Goal: Task Accomplishment & Management: Manage account settings

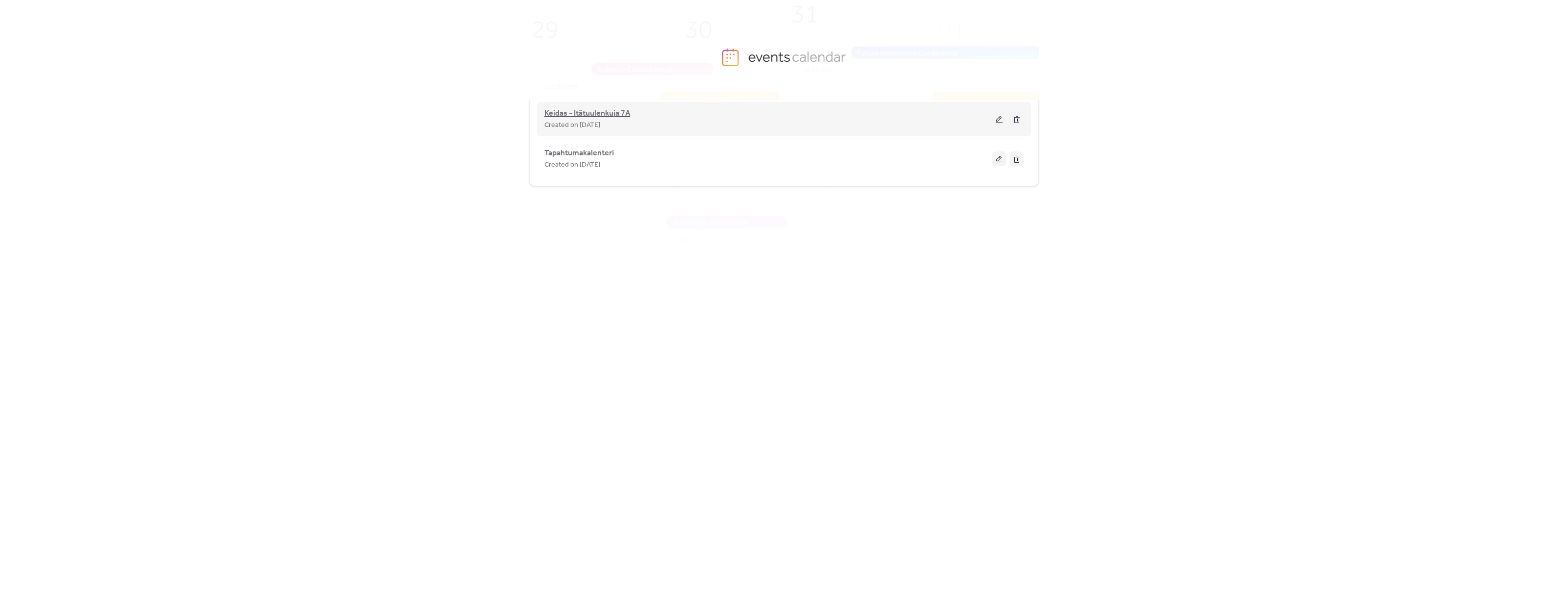
click at [577, 112] on span "Keidas - Itätuulenkuja 7A" at bounding box center [587, 113] width 86 height 12
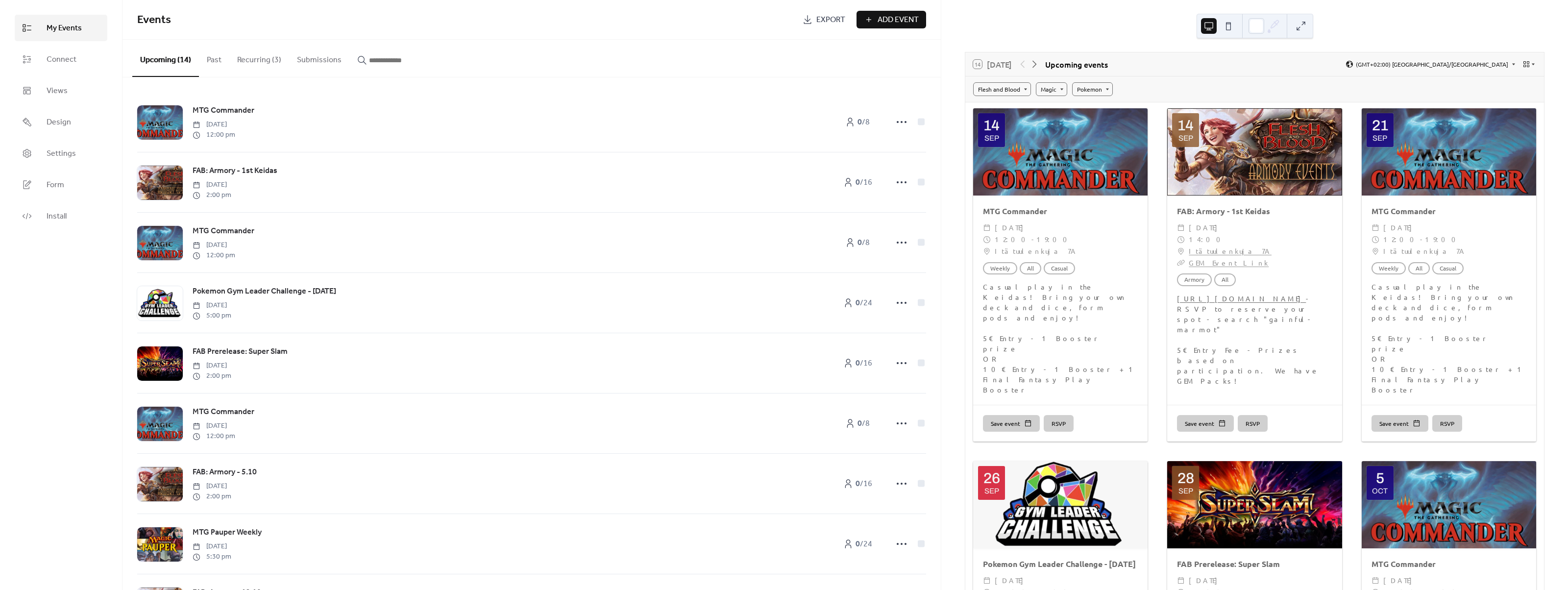
click at [257, 58] on button "Recurring (3)" at bounding box center [259, 58] width 60 height 36
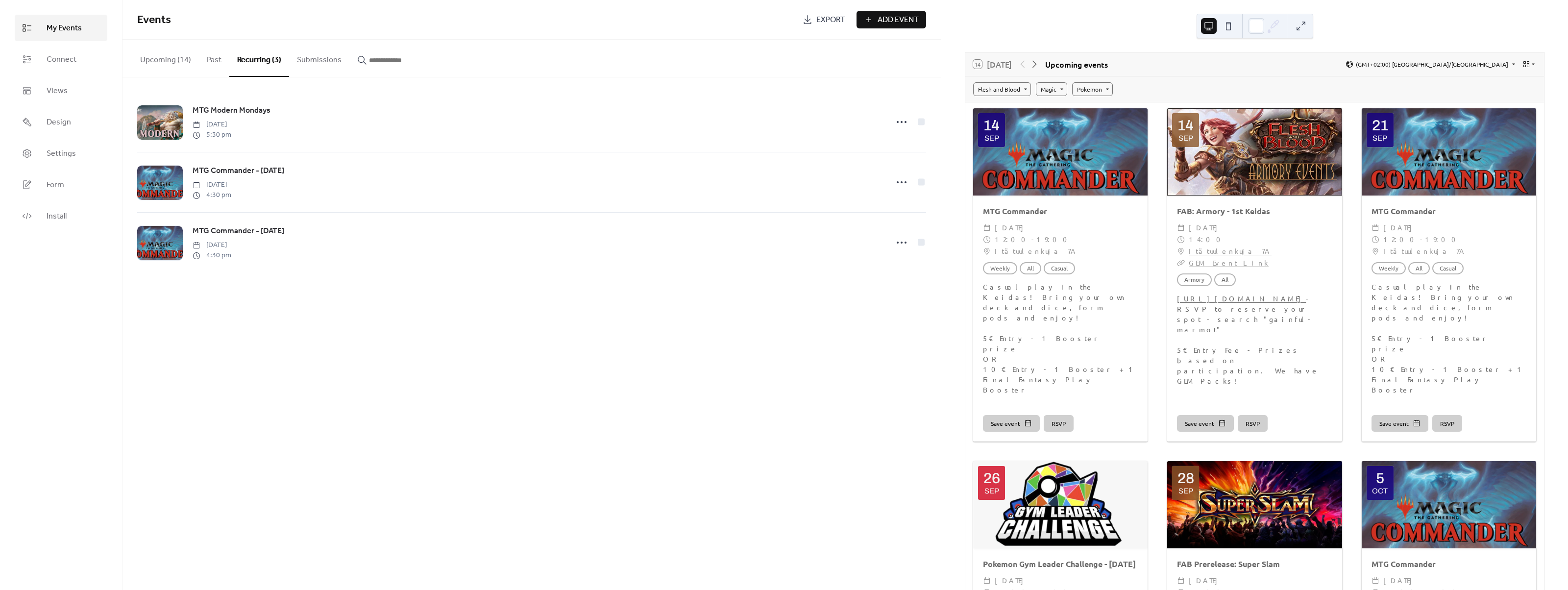
click at [172, 60] on button "Upcoming (14)" at bounding box center [166, 58] width 67 height 36
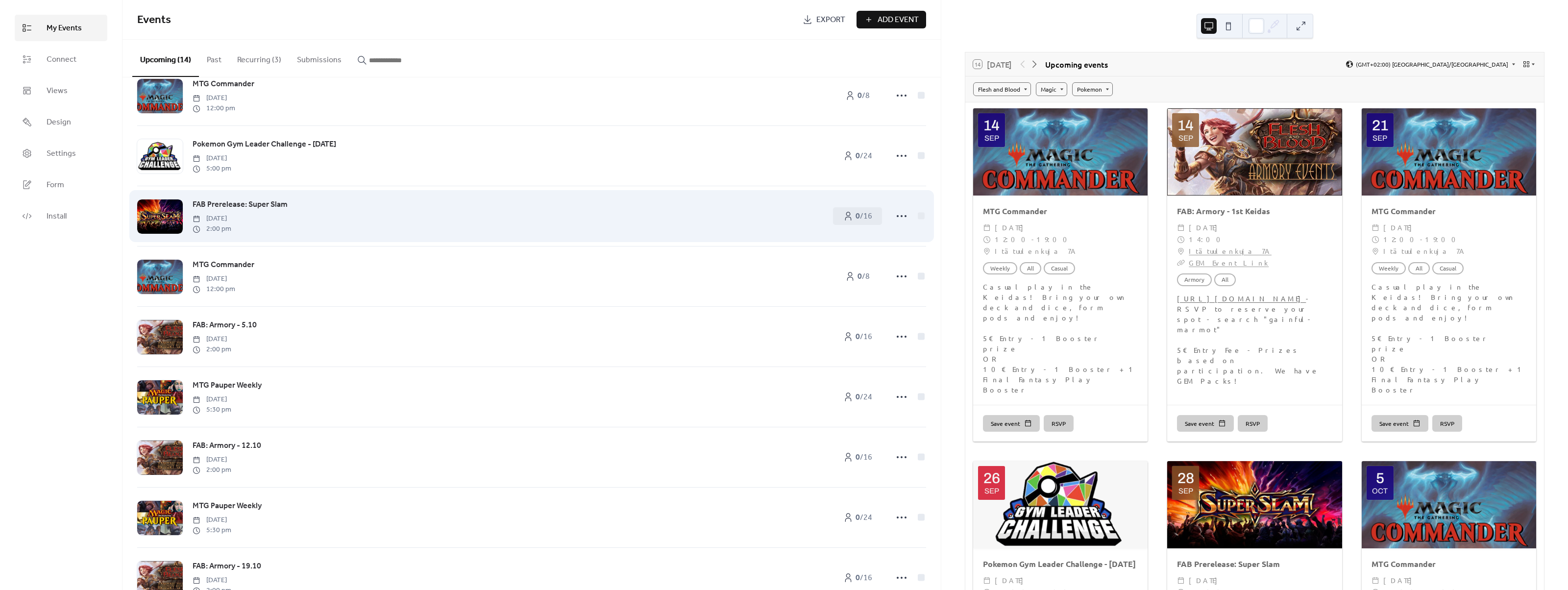
scroll to position [196, 0]
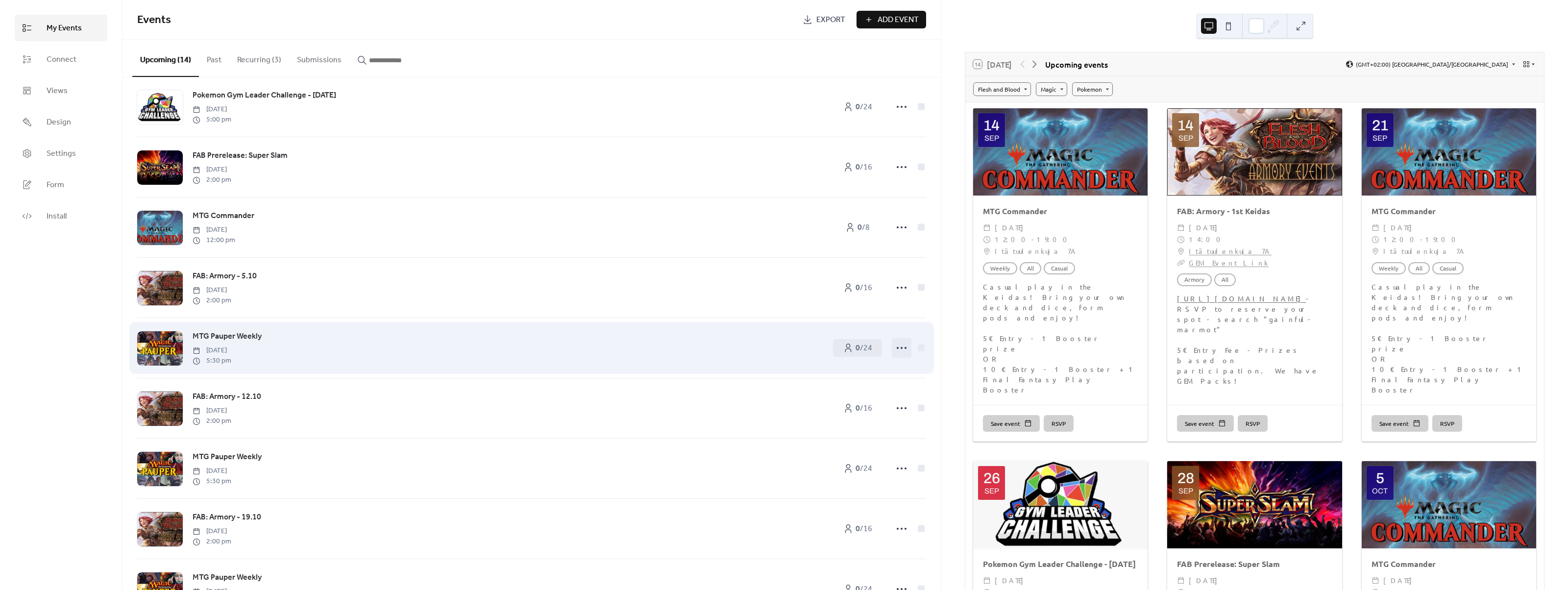
click at [902, 354] on icon at bounding box center [901, 347] width 16 height 16
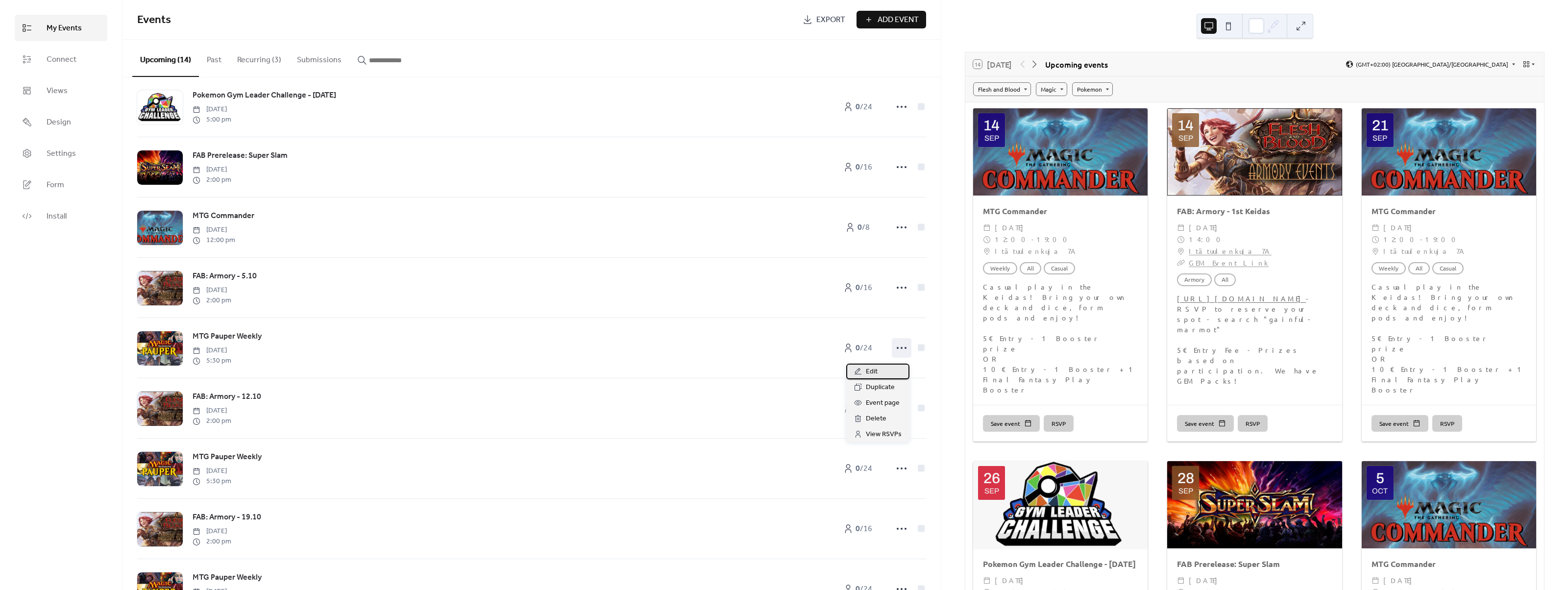
click at [885, 367] on div "Edit" at bounding box center [878, 371] width 63 height 16
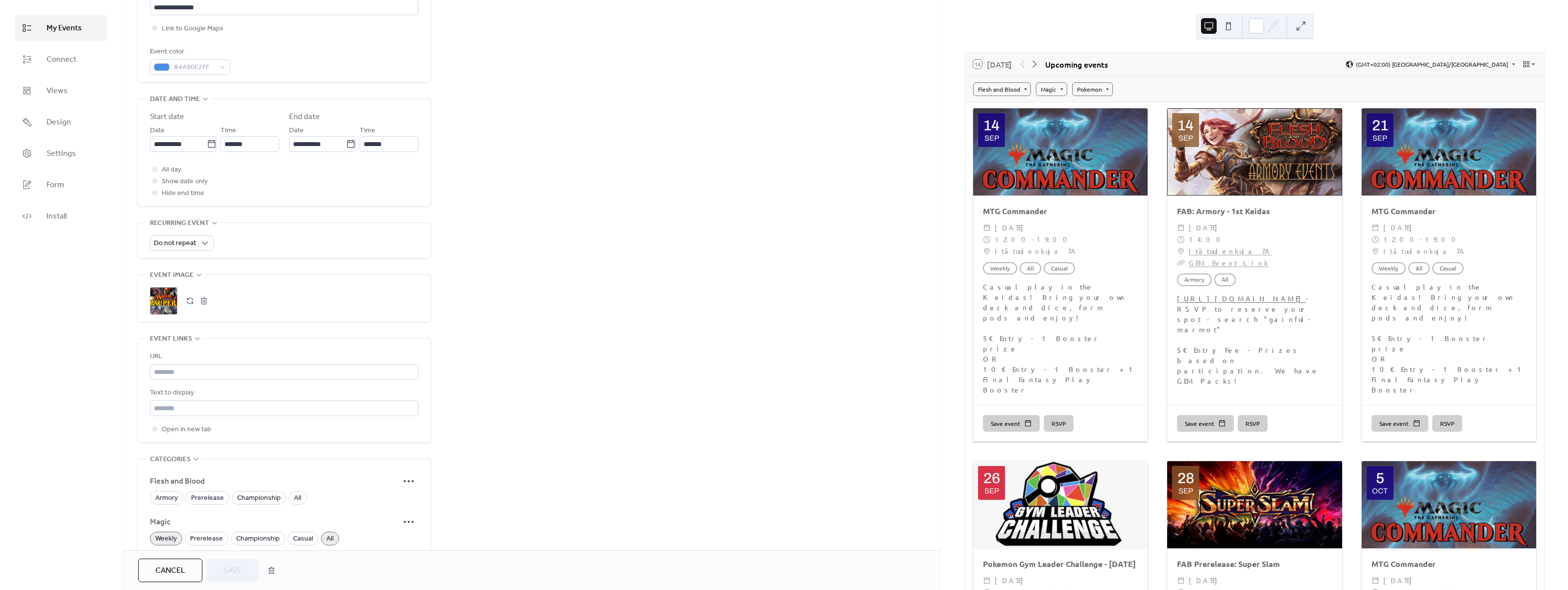
scroll to position [245, 0]
click at [180, 236] on div "Do not repeat" at bounding box center [182, 239] width 64 height 16
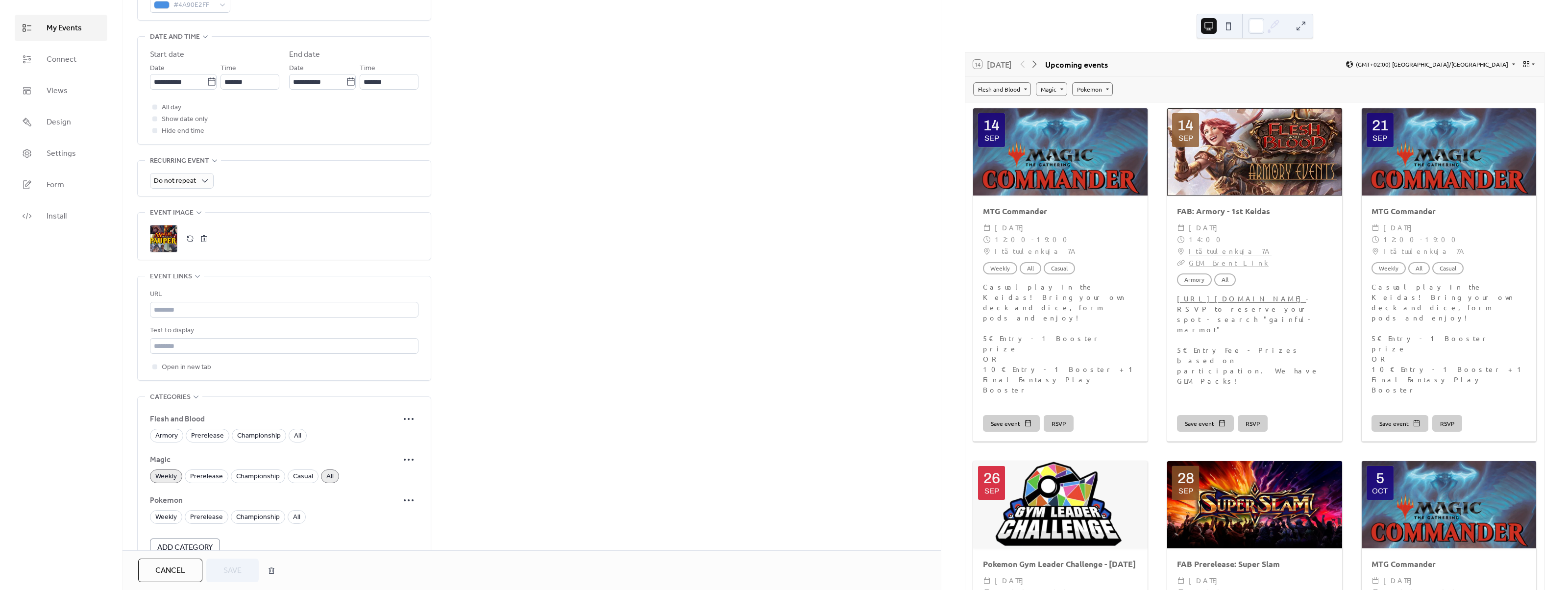
scroll to position [422, 0]
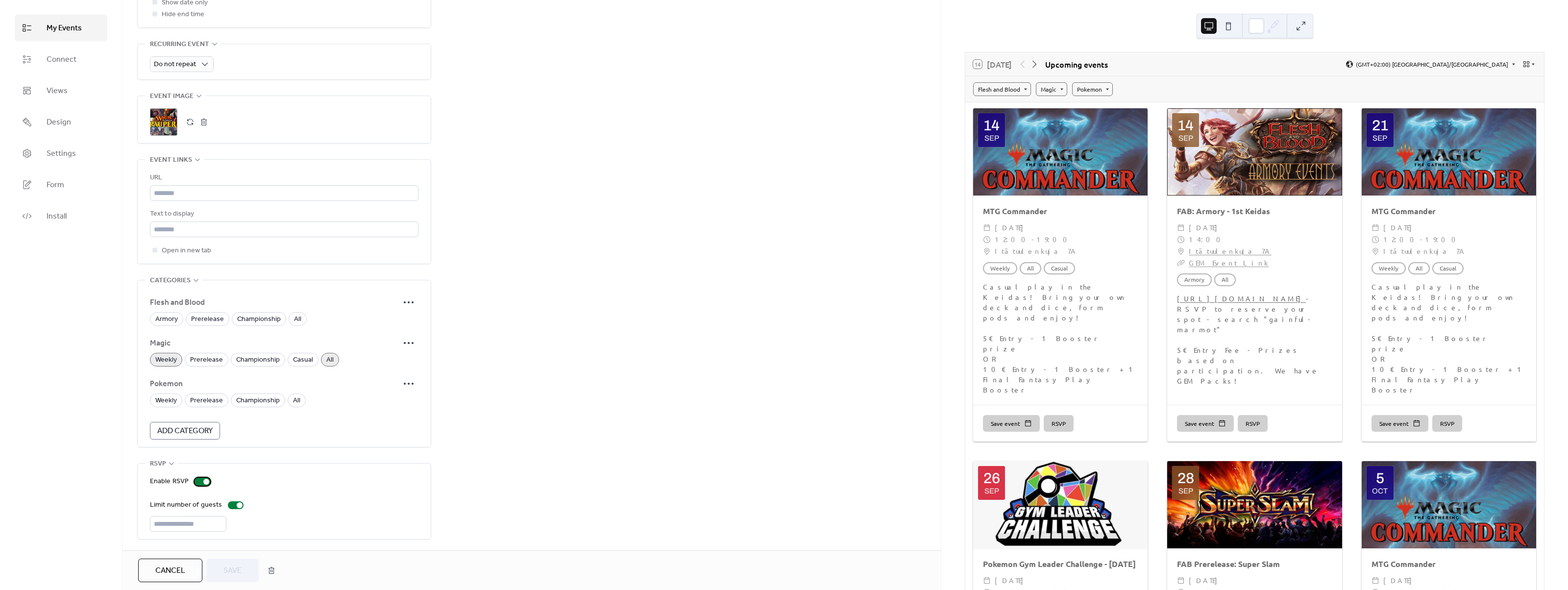
click at [203, 479] on div at bounding box center [206, 482] width 6 height 6
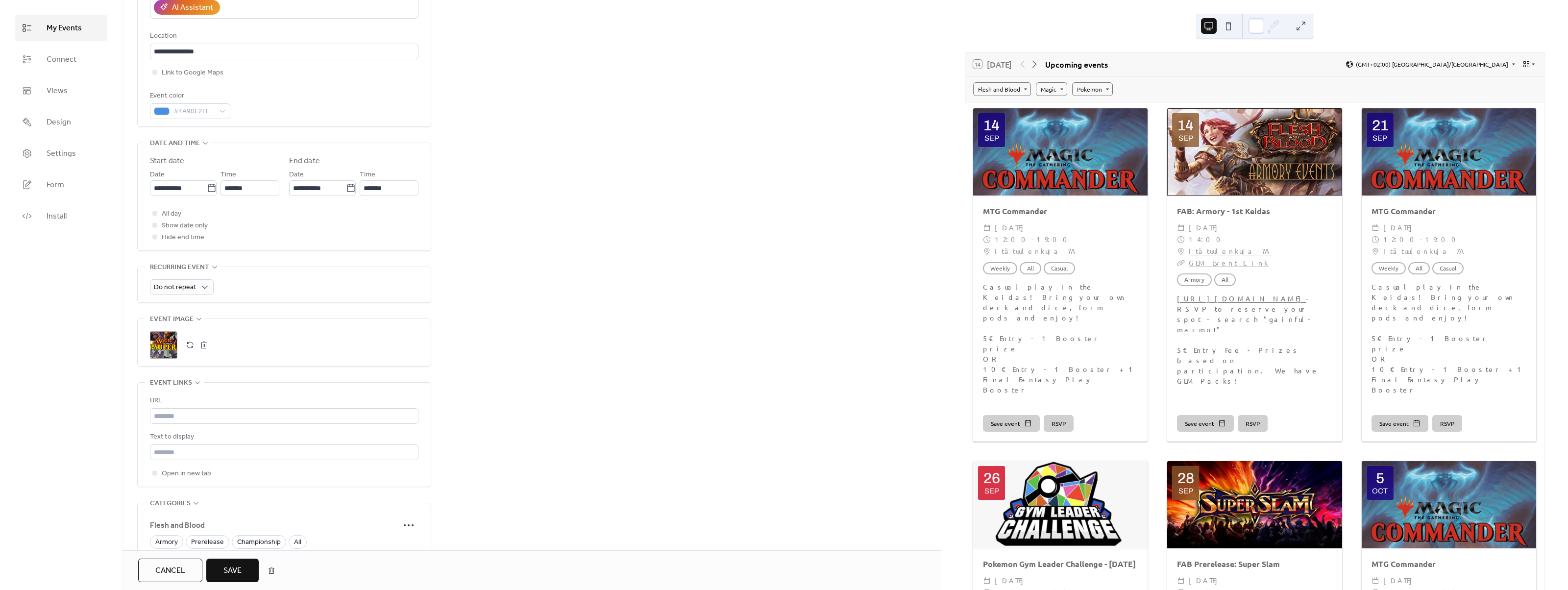
scroll to position [177, 0]
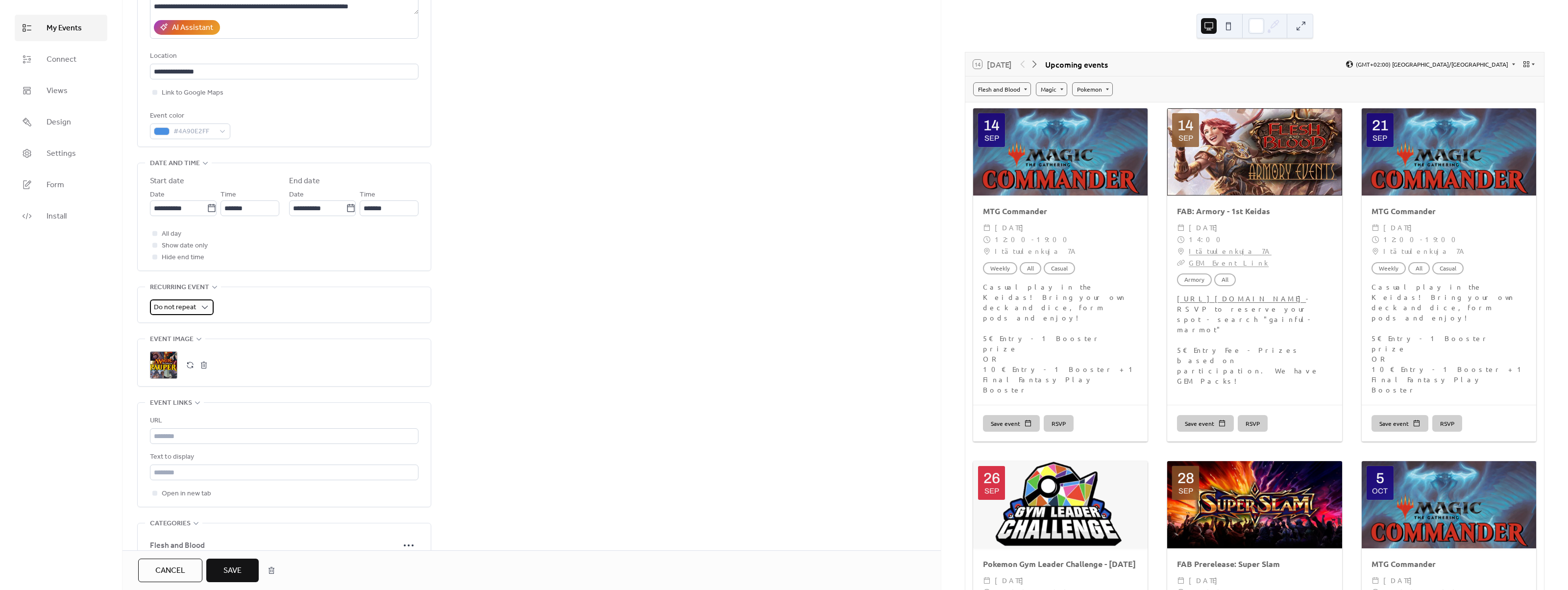
click at [180, 303] on span "Do not repeat" at bounding box center [175, 307] width 42 height 13
click at [186, 365] on div "Weekly" at bounding box center [181, 366] width 63 height 19
click at [99, 396] on div "My Events Connect Views Design Settings Form Install" at bounding box center [61, 295] width 123 height 590
click at [242, 571] on button "Save" at bounding box center [233, 571] width 53 height 24
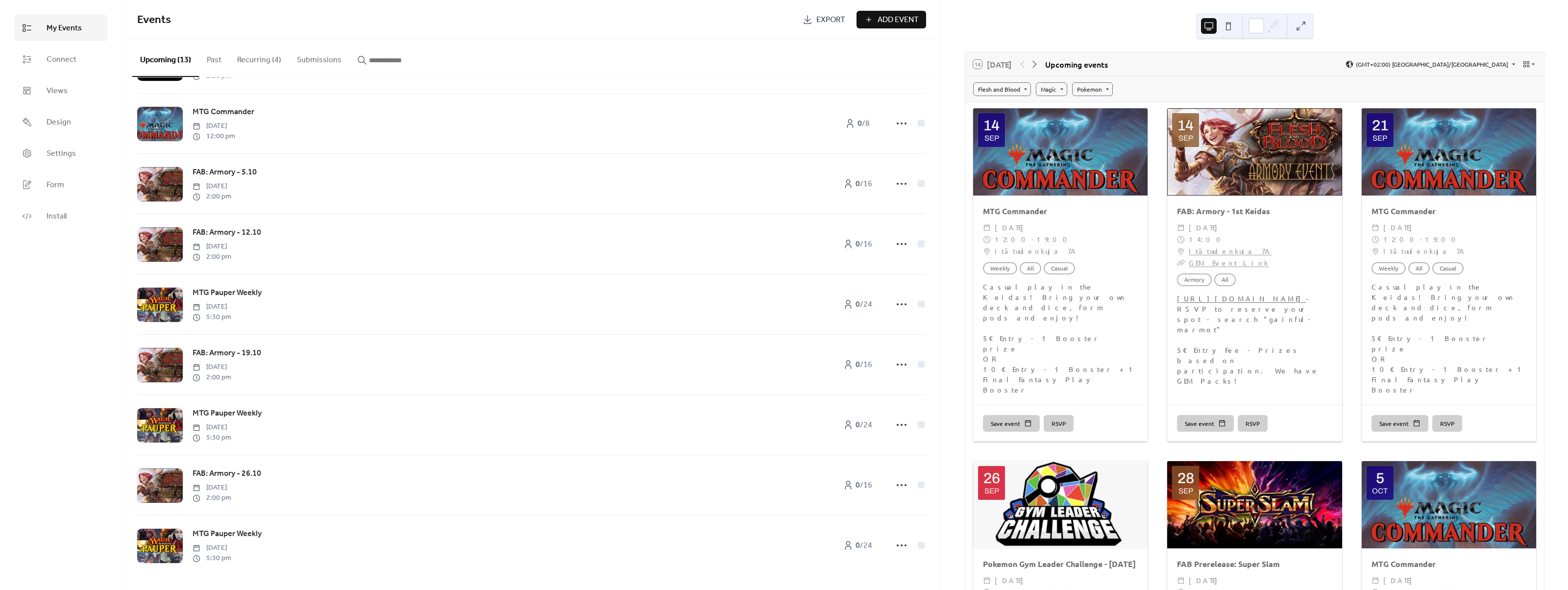
scroll to position [306, 0]
click at [1533, 64] on div "14 Today Upcoming events (GMT+02:00) Europe/Helsinki" at bounding box center [1254, 64] width 579 height 24
click at [1526, 64] on icon at bounding box center [1526, 64] width 8 height 8
click at [1518, 76] on span "Month" at bounding box center [1513, 77] width 17 height 9
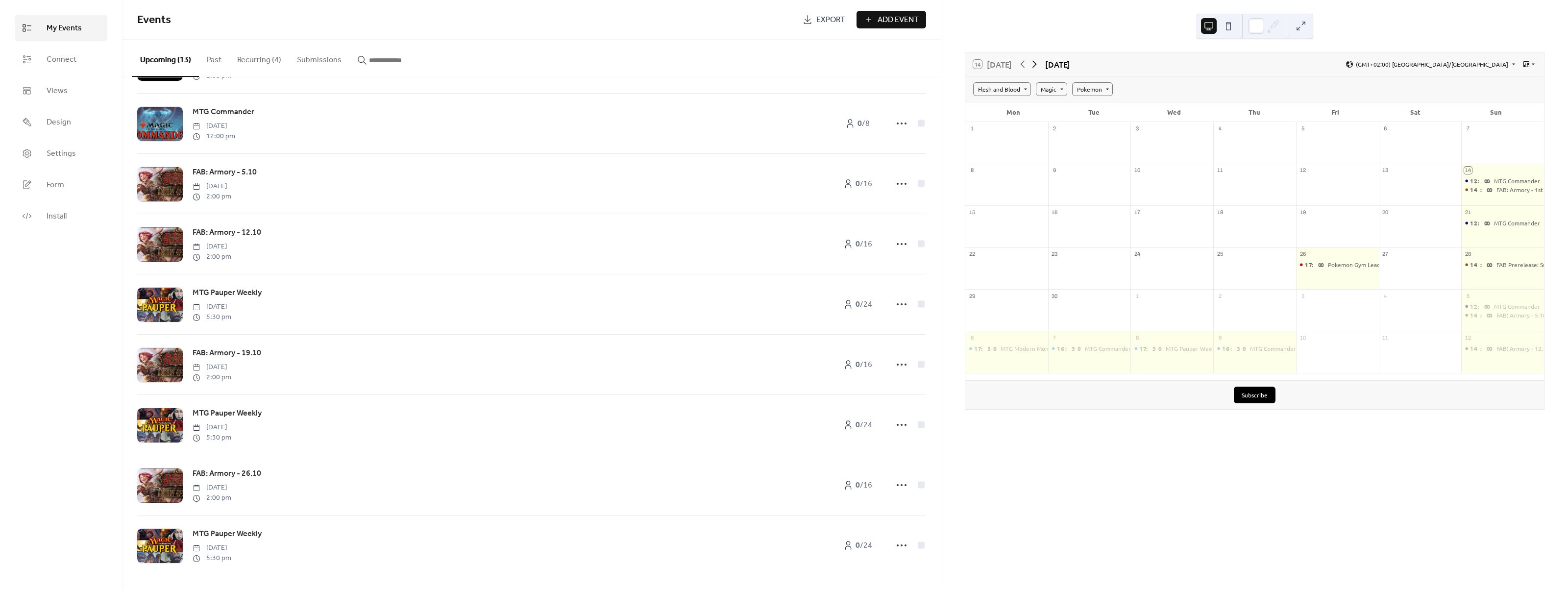
click at [1034, 64] on icon at bounding box center [1034, 64] width 12 height 12
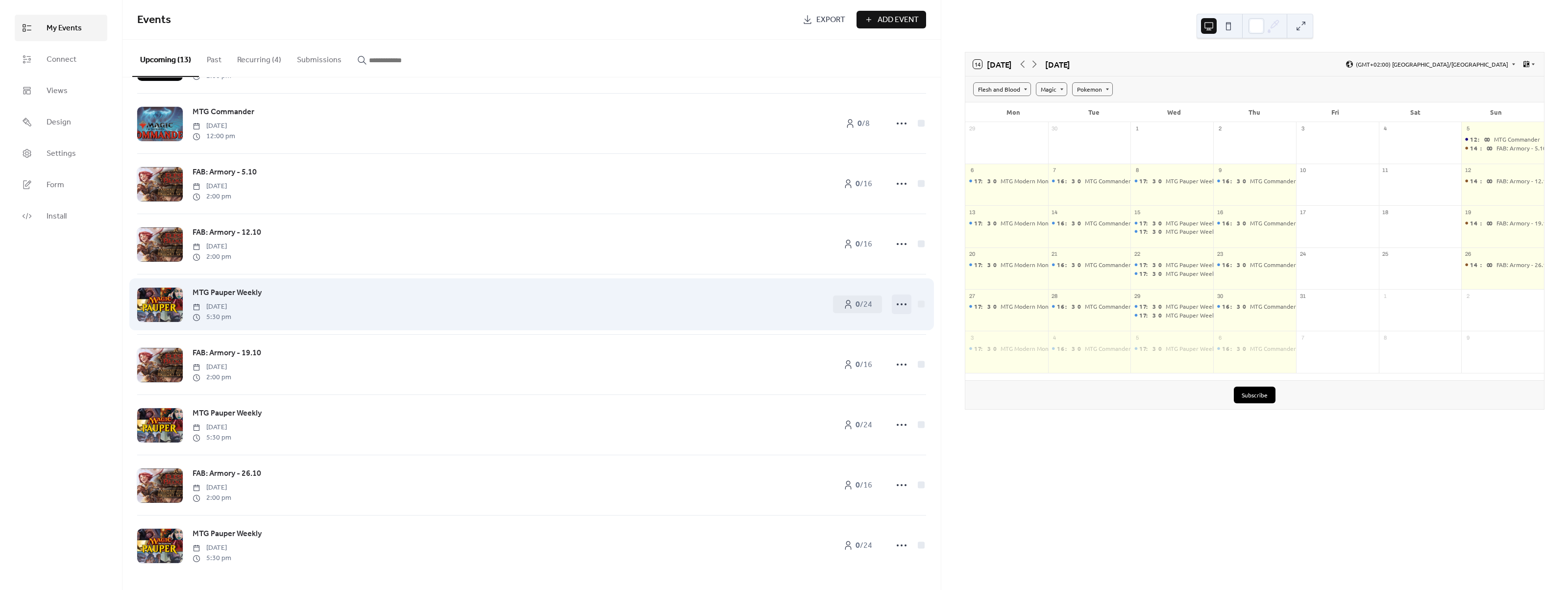
click at [896, 304] on icon at bounding box center [901, 304] width 16 height 16
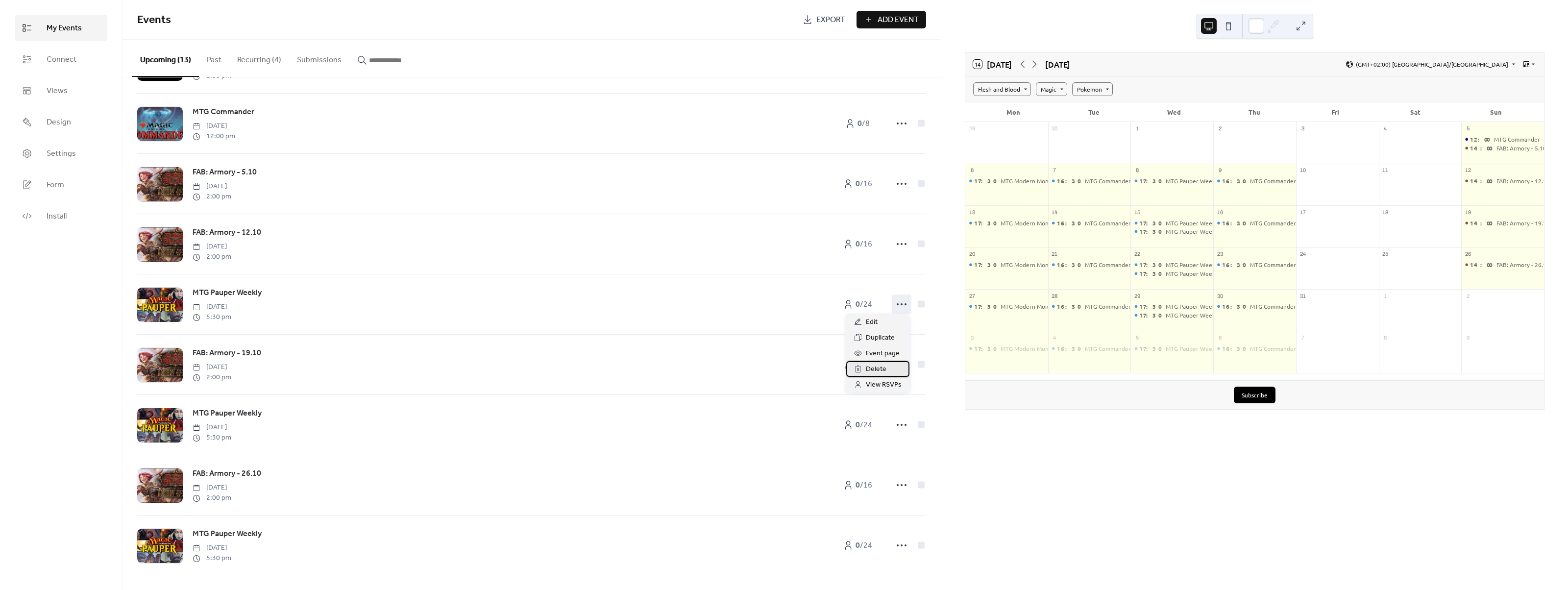
click at [878, 374] on span "Delete" at bounding box center [876, 369] width 21 height 12
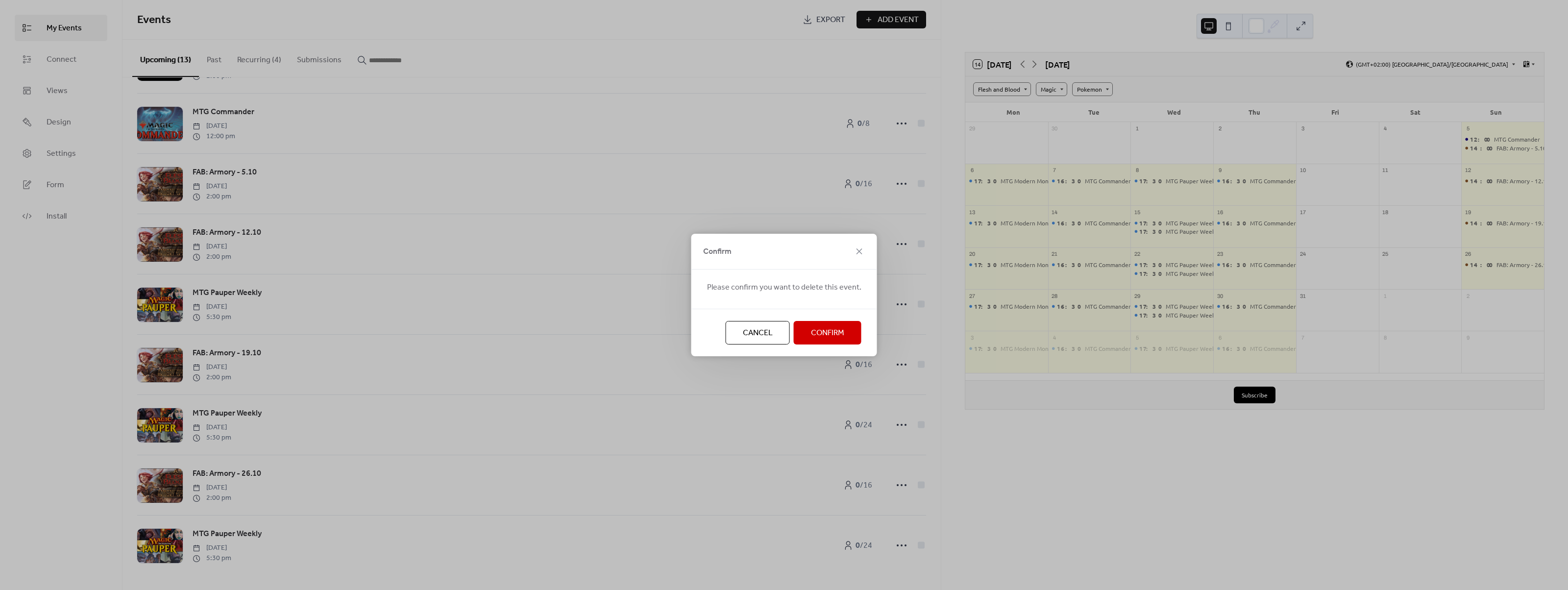
click at [816, 336] on span "Confirm" at bounding box center [828, 333] width 33 height 12
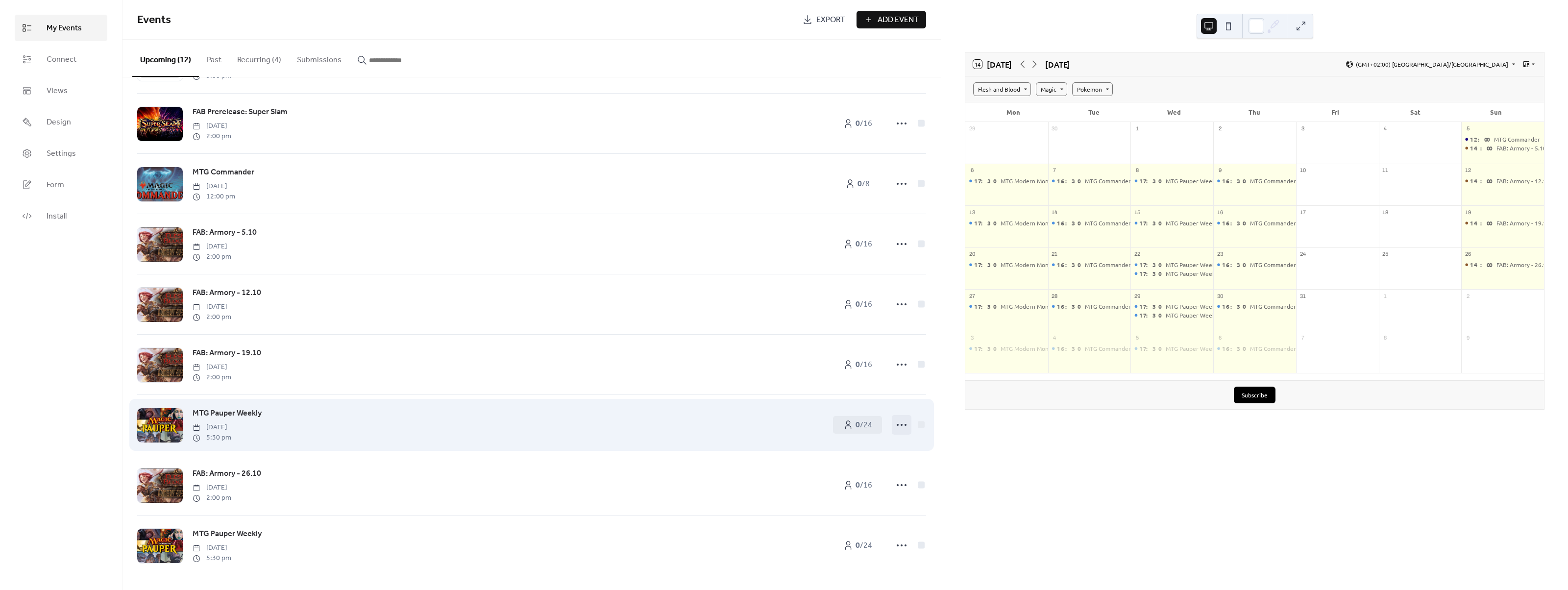
click at [900, 424] on circle at bounding box center [901, 424] width 2 height 2
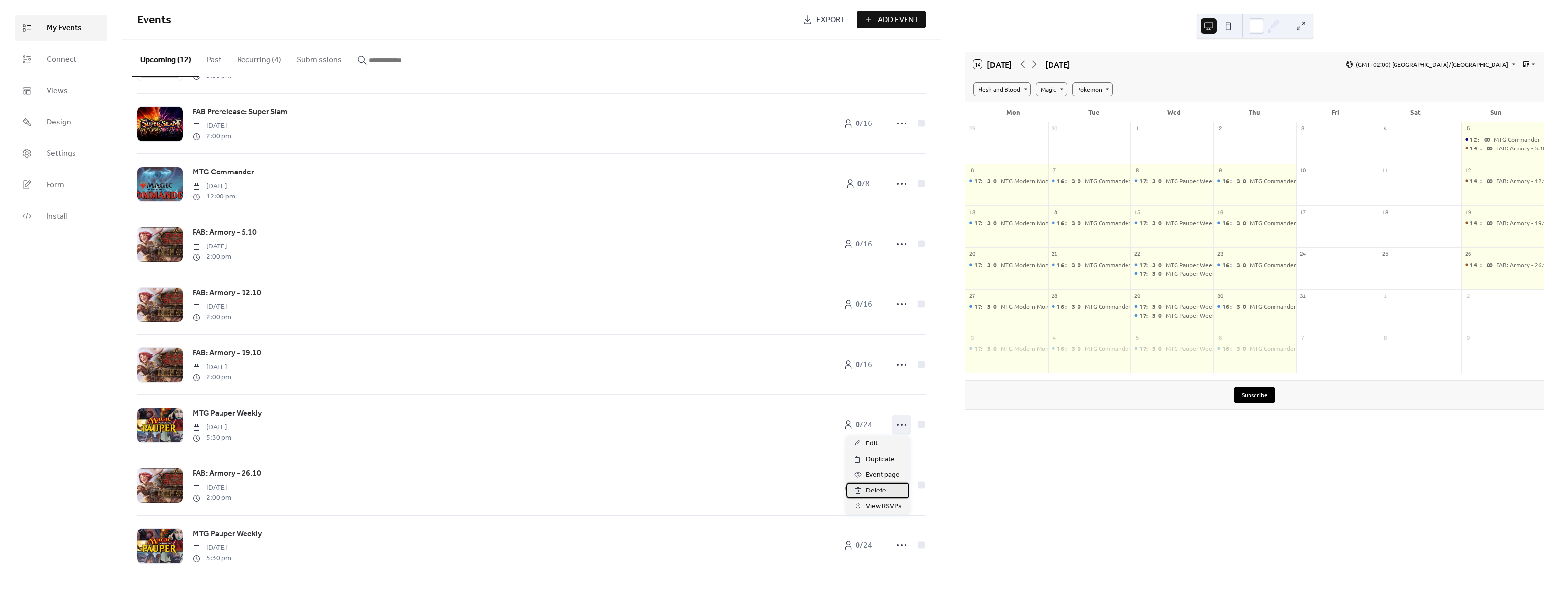
click at [866, 488] on span "Delete" at bounding box center [876, 491] width 21 height 12
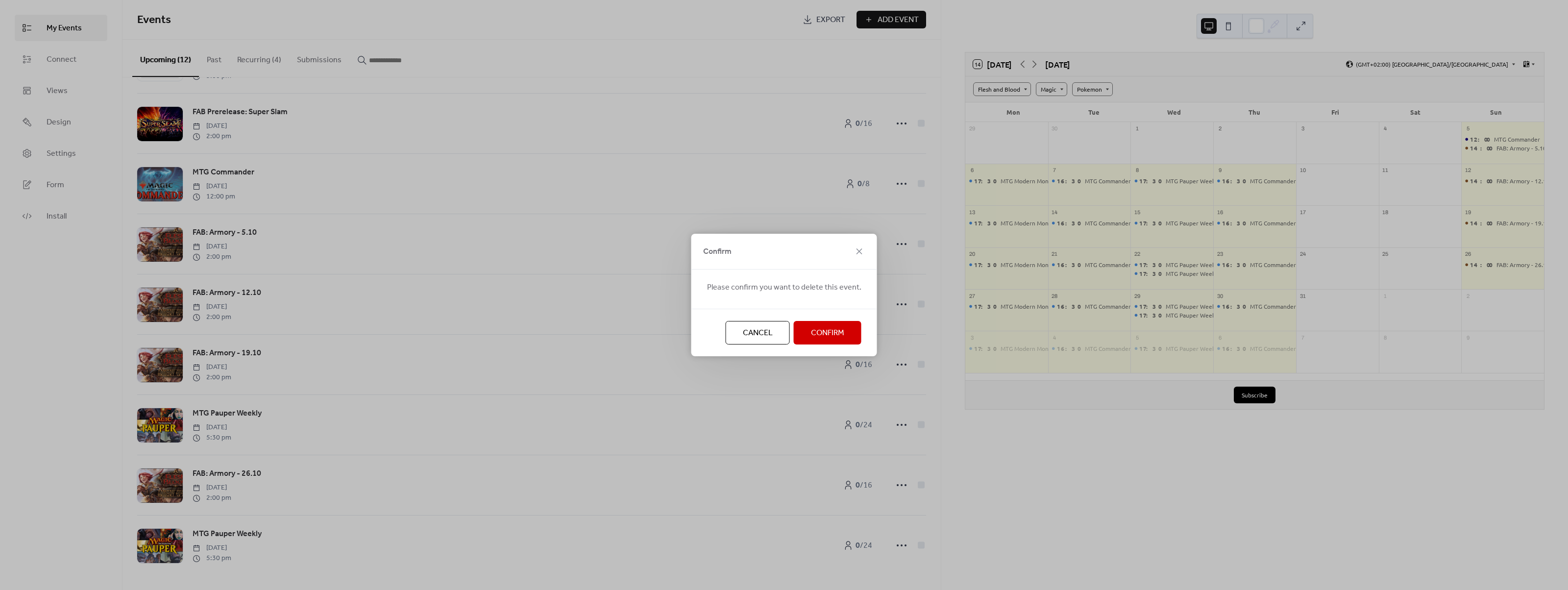
click at [811, 331] on span "Confirm" at bounding box center [828, 333] width 33 height 12
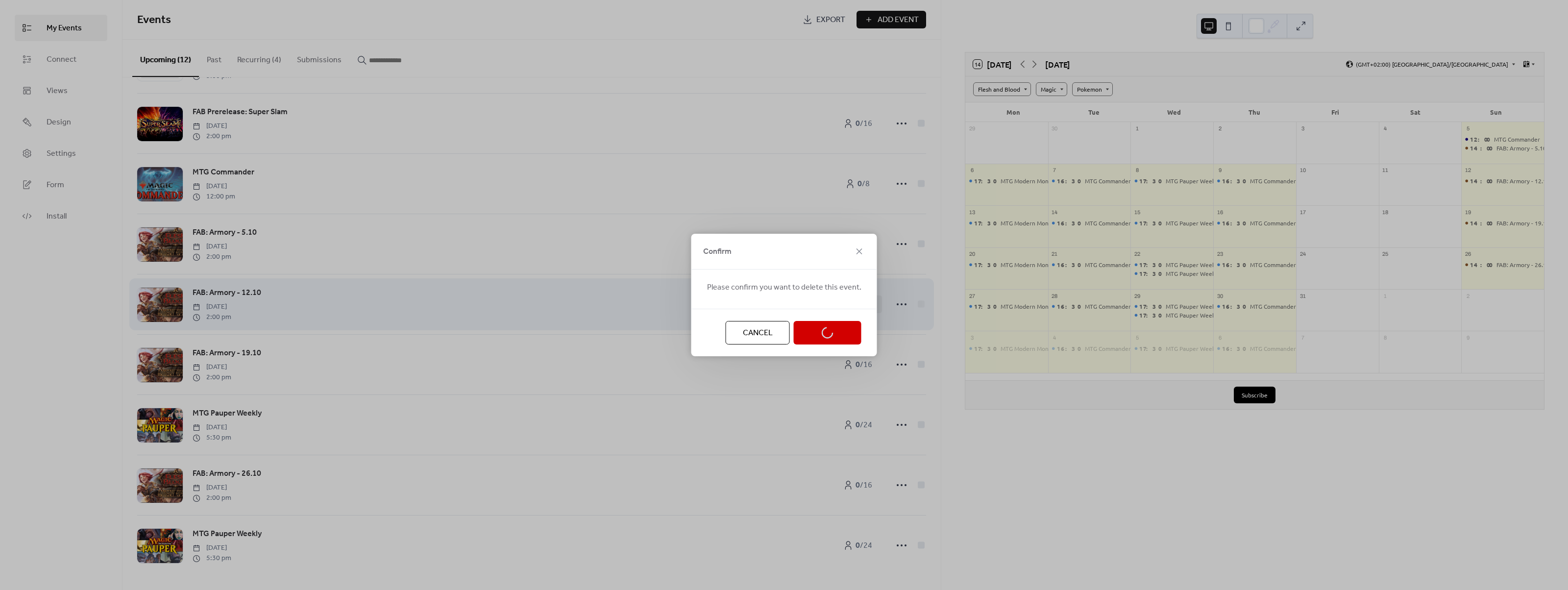
scroll to position [184, 0]
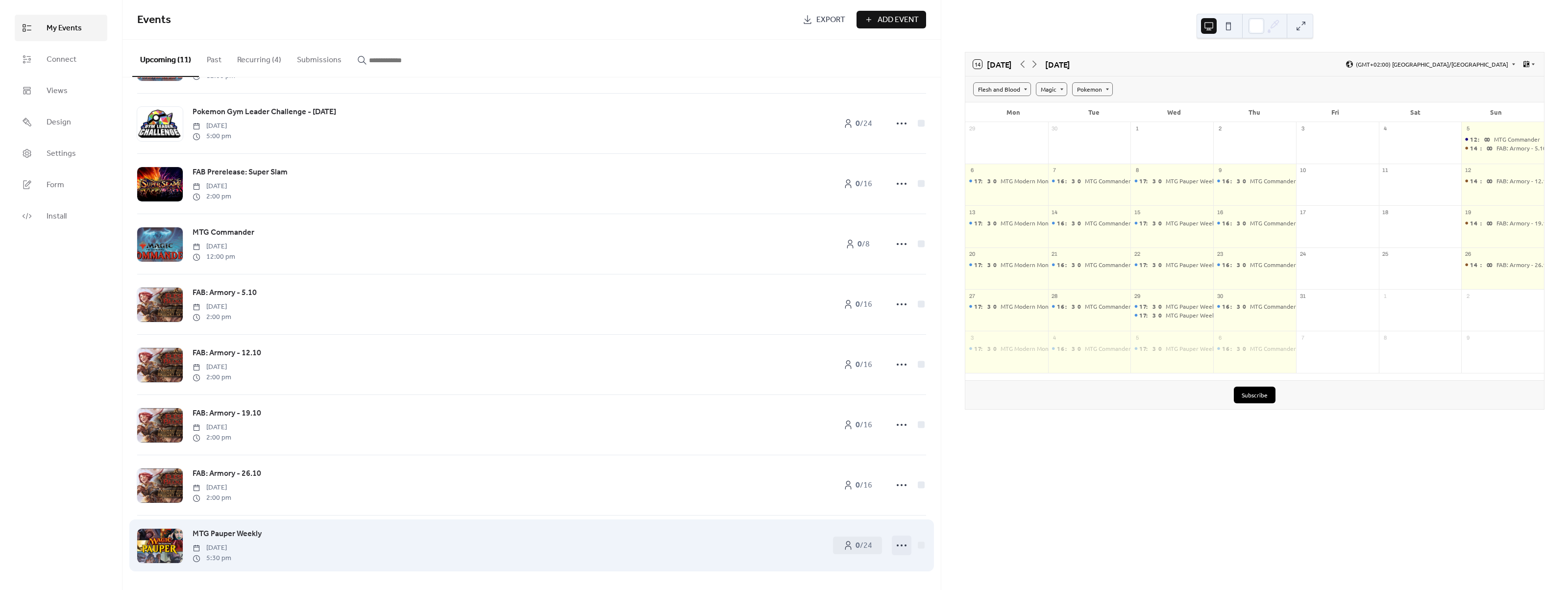
click at [905, 546] on icon at bounding box center [901, 545] width 16 height 16
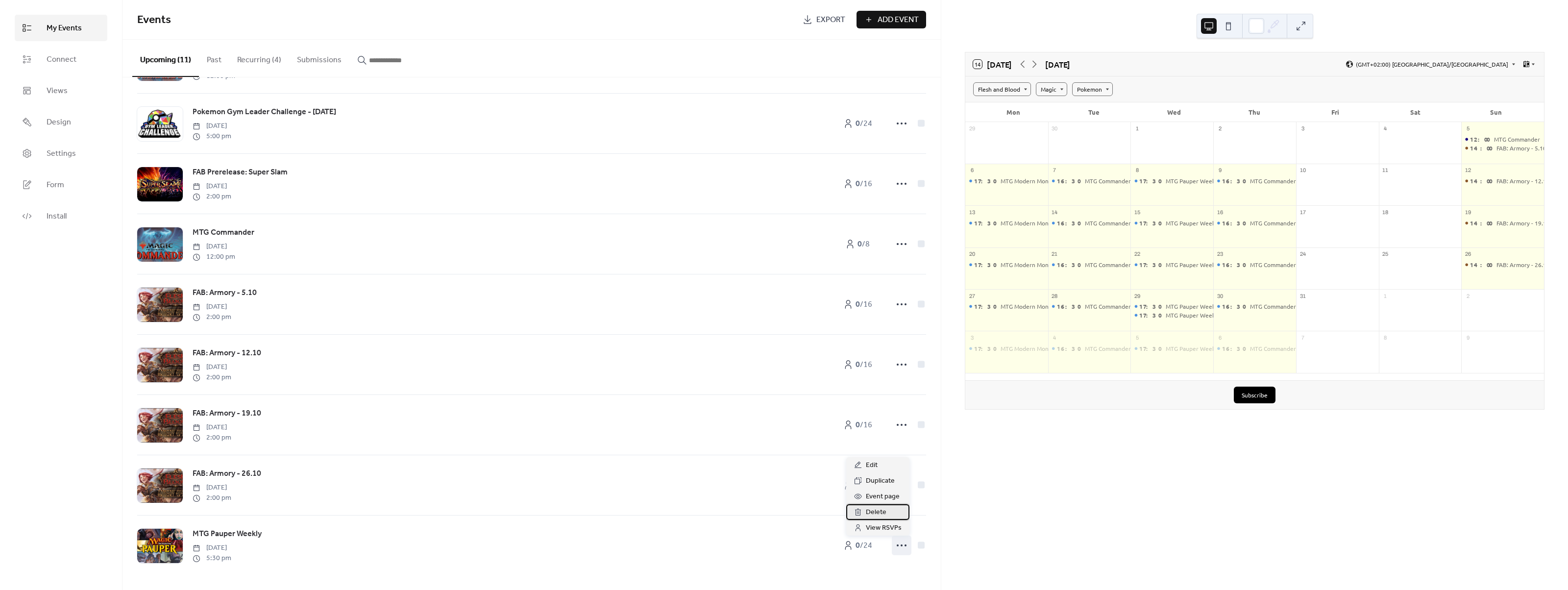
click at [883, 513] on span "Delete" at bounding box center [876, 512] width 21 height 12
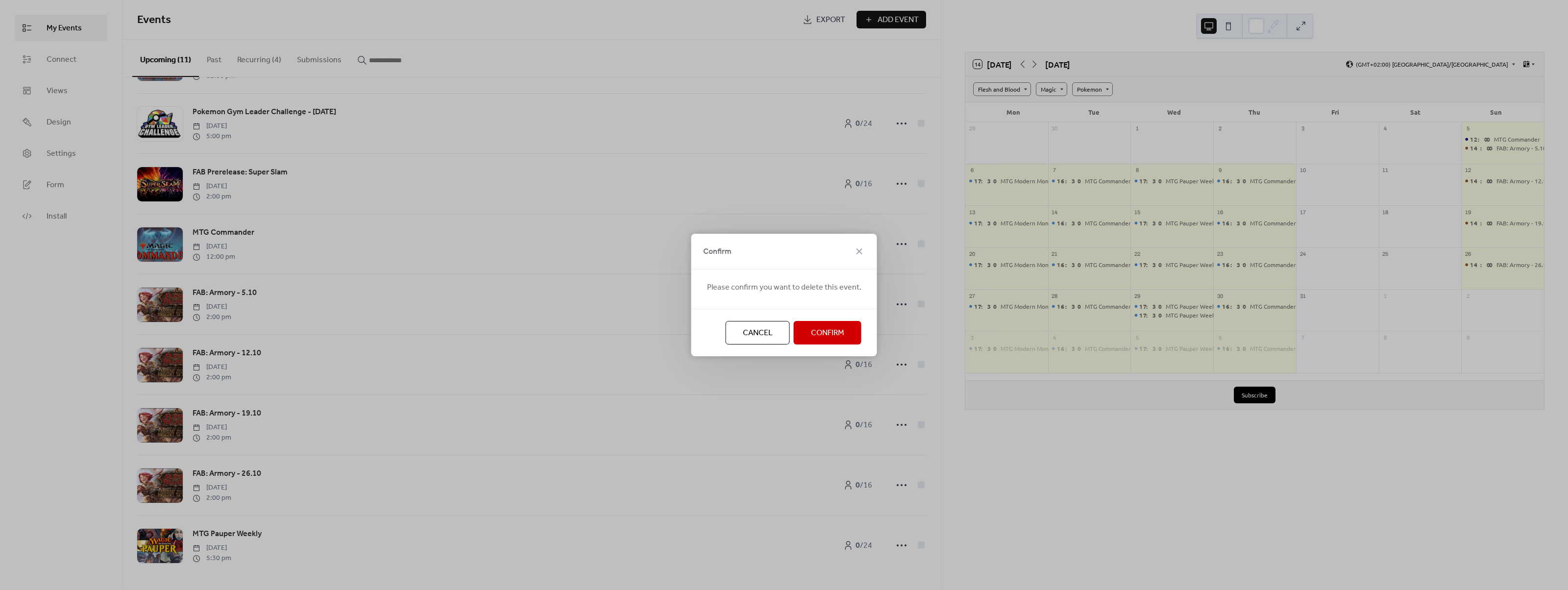
click at [819, 330] on span "Confirm" at bounding box center [828, 333] width 33 height 12
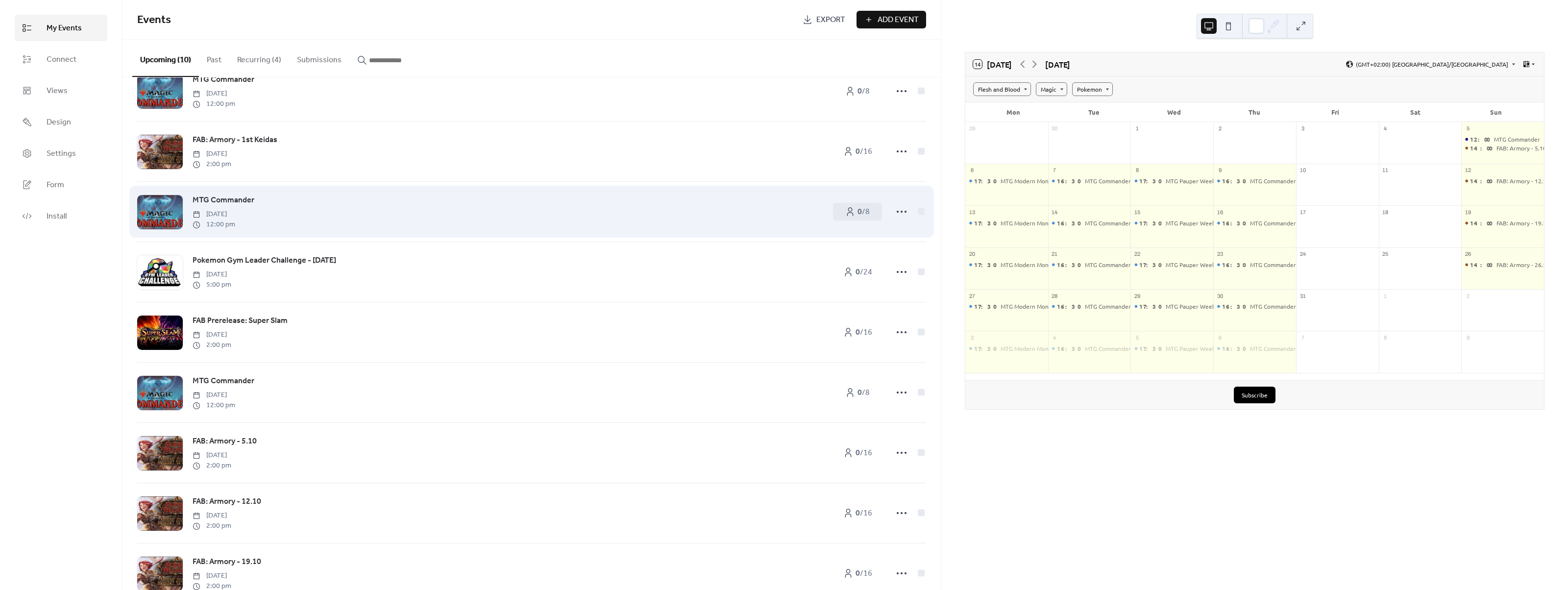
scroll to position [0, 0]
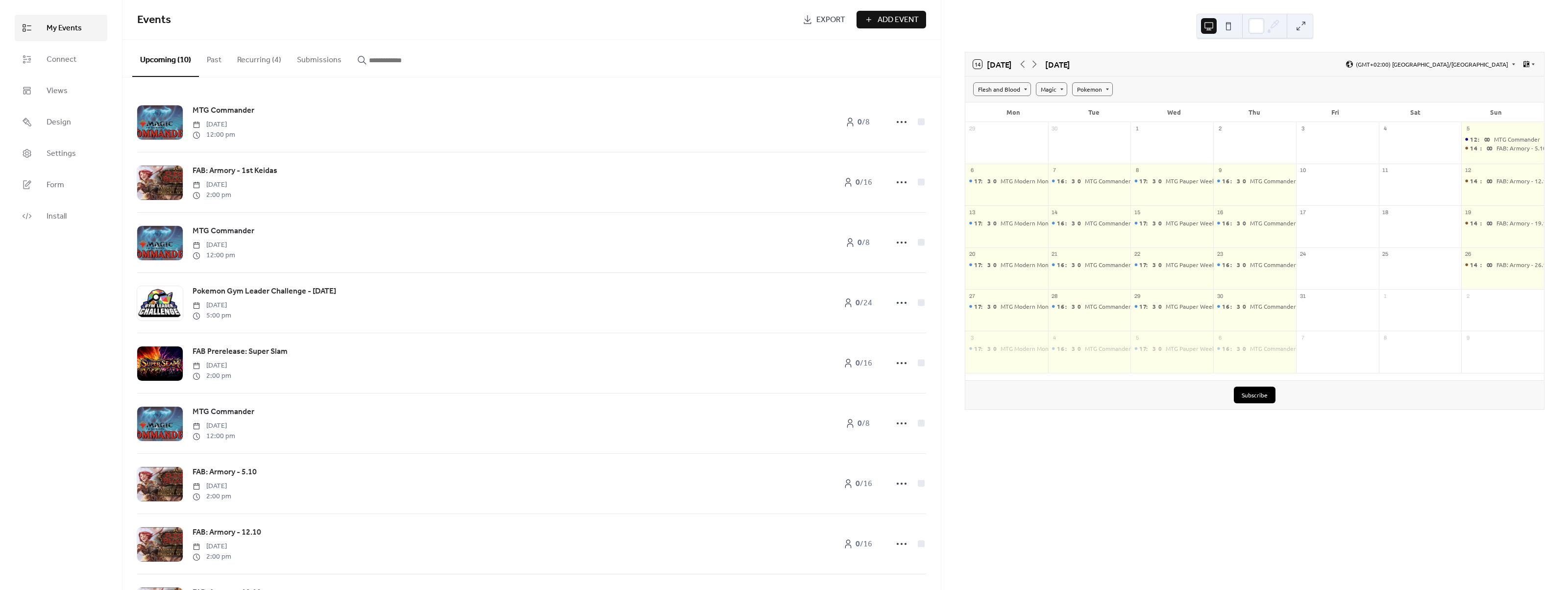
click at [245, 62] on button "Recurring (4)" at bounding box center [259, 58] width 60 height 36
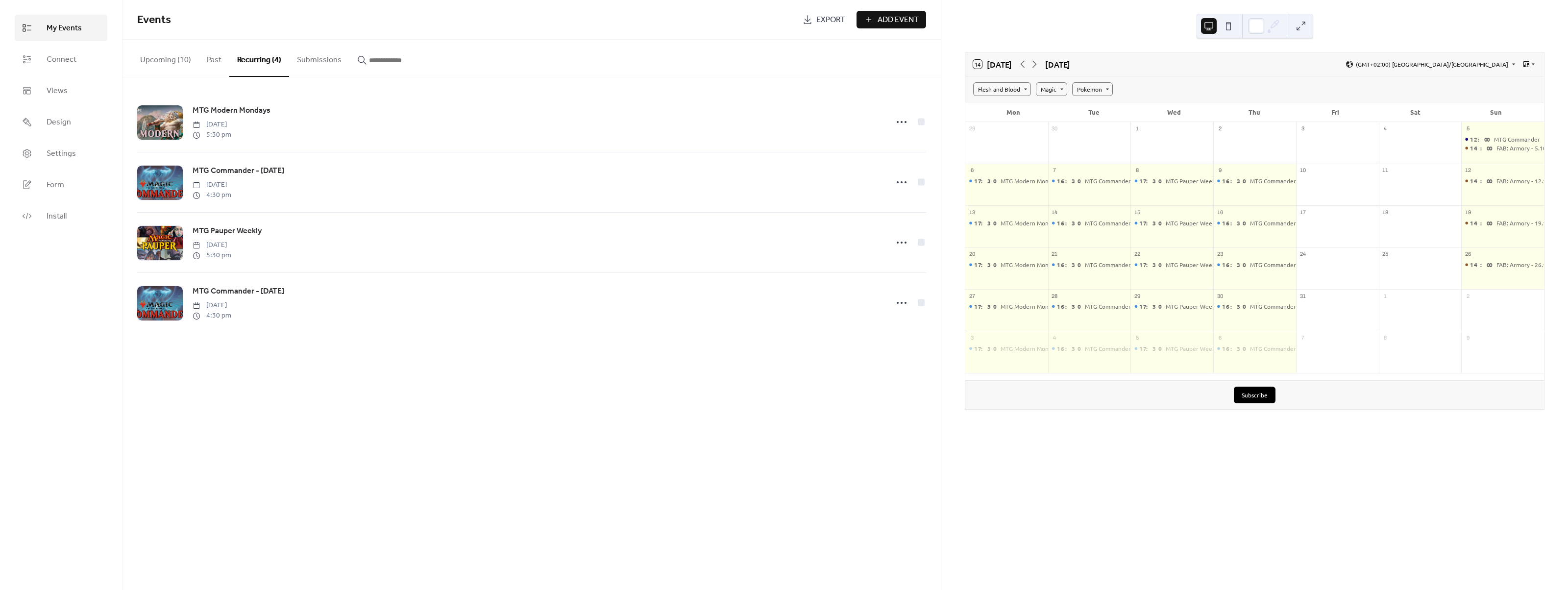
click at [183, 64] on button "Upcoming (10)" at bounding box center [166, 58] width 67 height 36
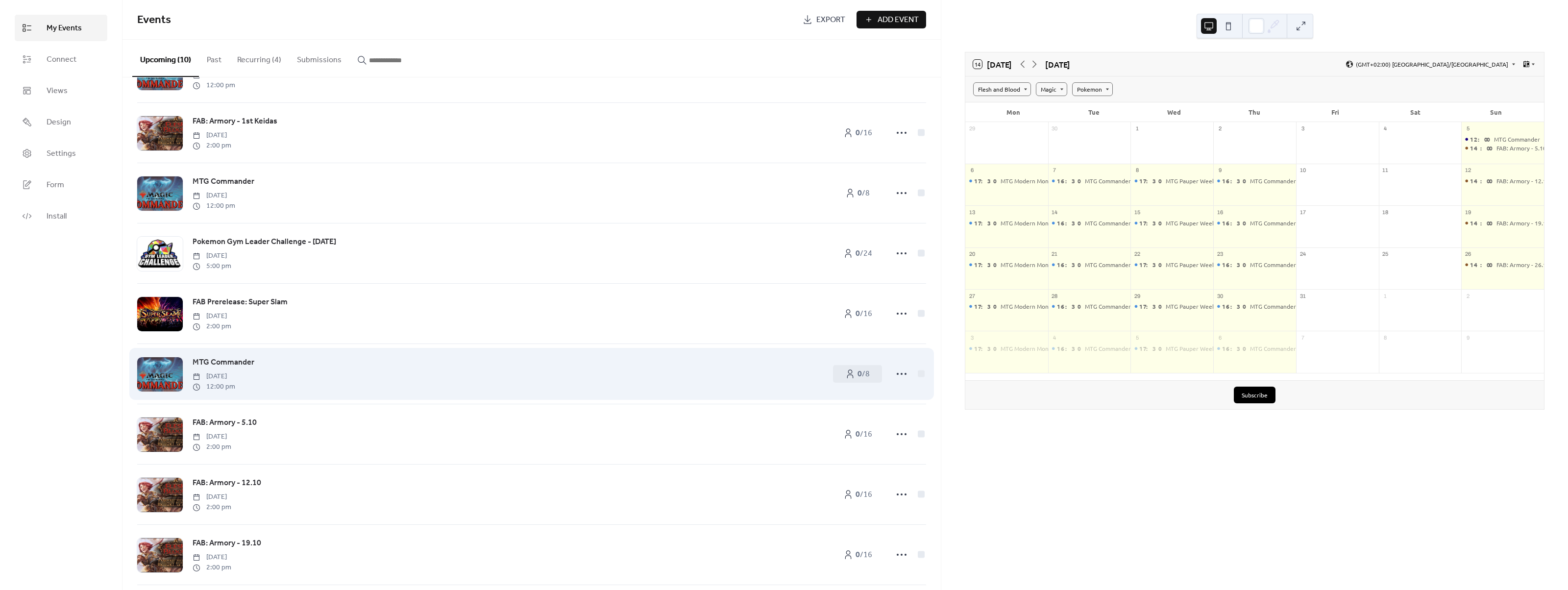
scroll to position [124, 0]
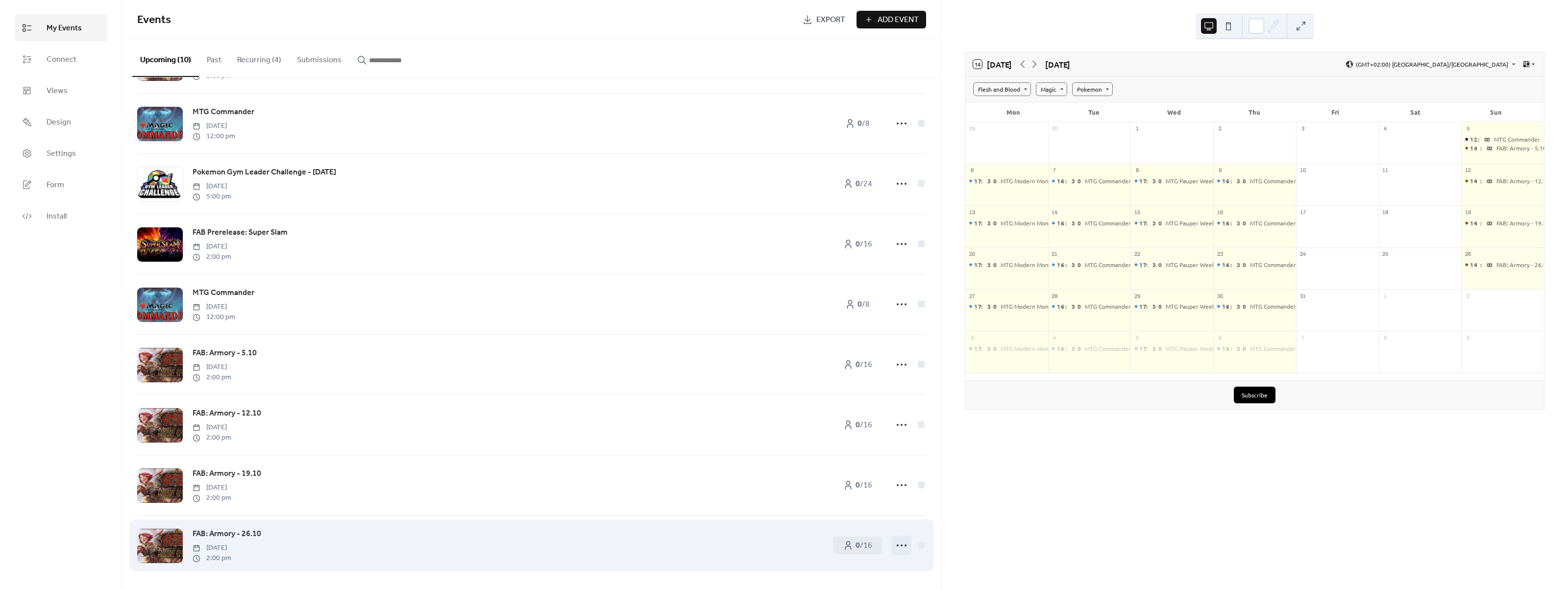
click at [905, 545] on circle at bounding box center [905, 545] width 2 height 2
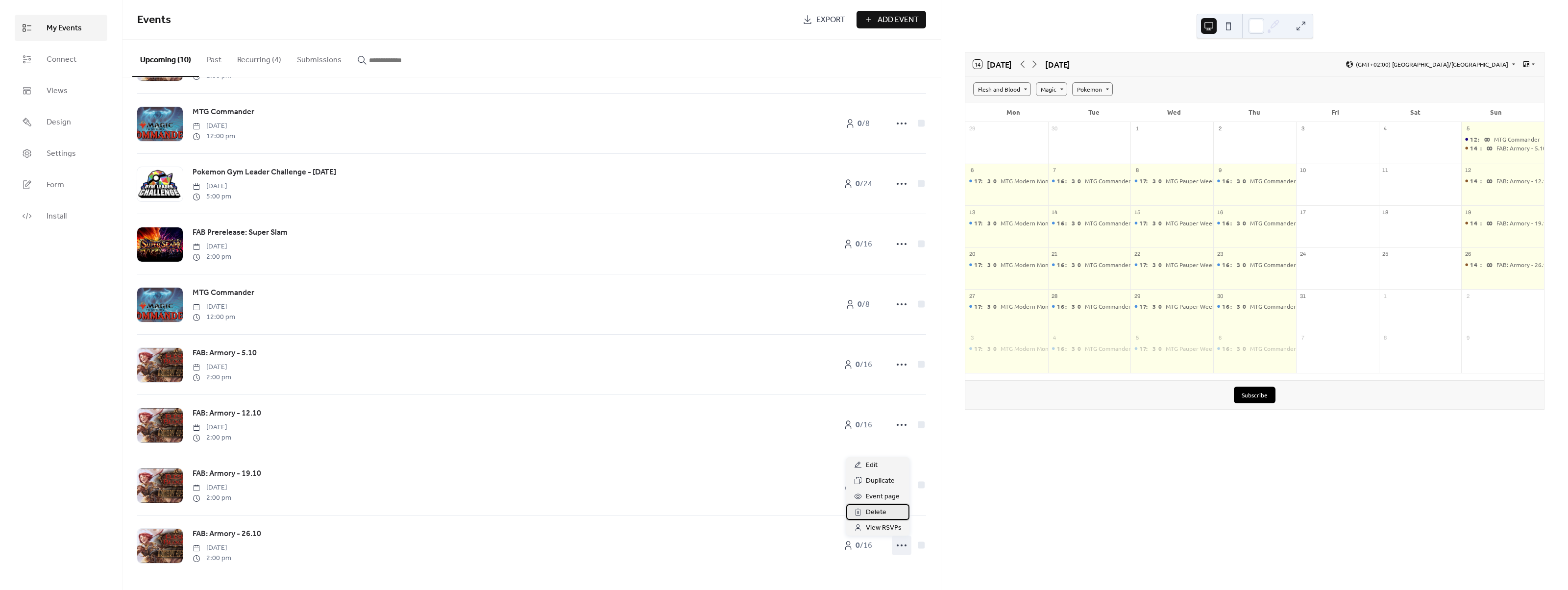
click at [887, 516] on div "Delete" at bounding box center [878, 512] width 63 height 16
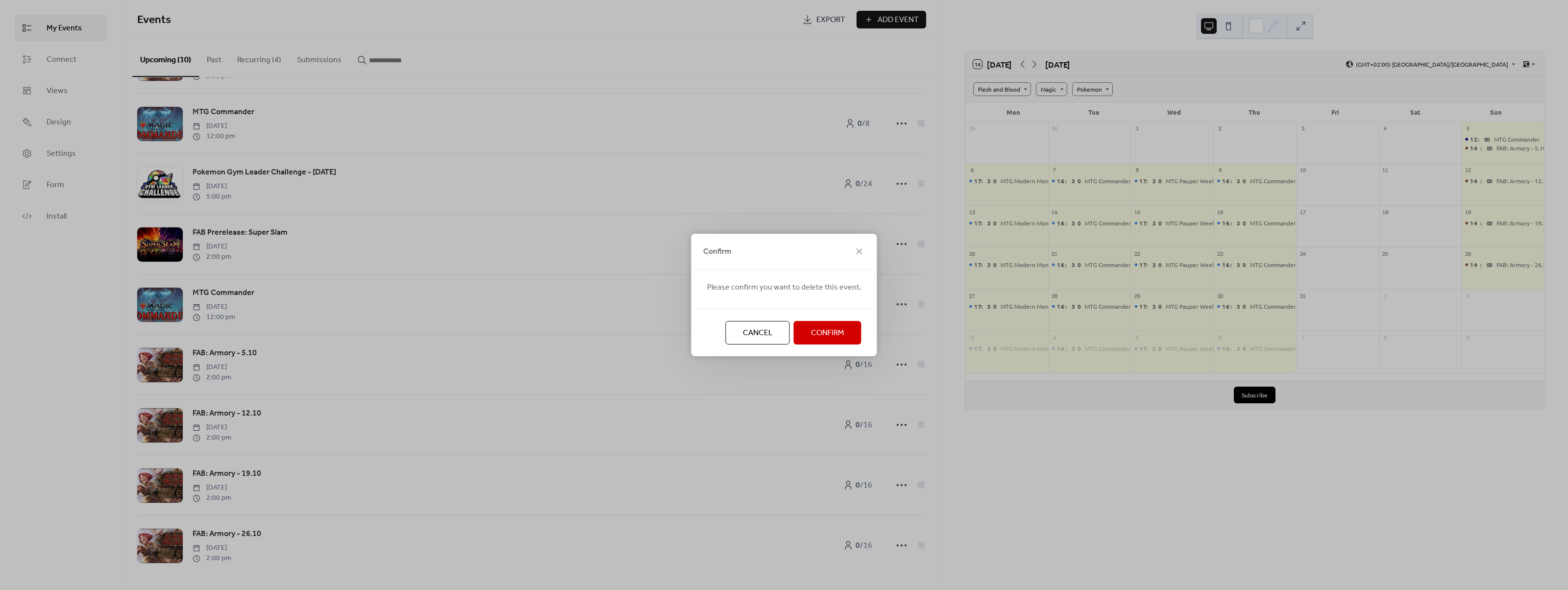
click at [815, 336] on span "Confirm" at bounding box center [828, 333] width 33 height 12
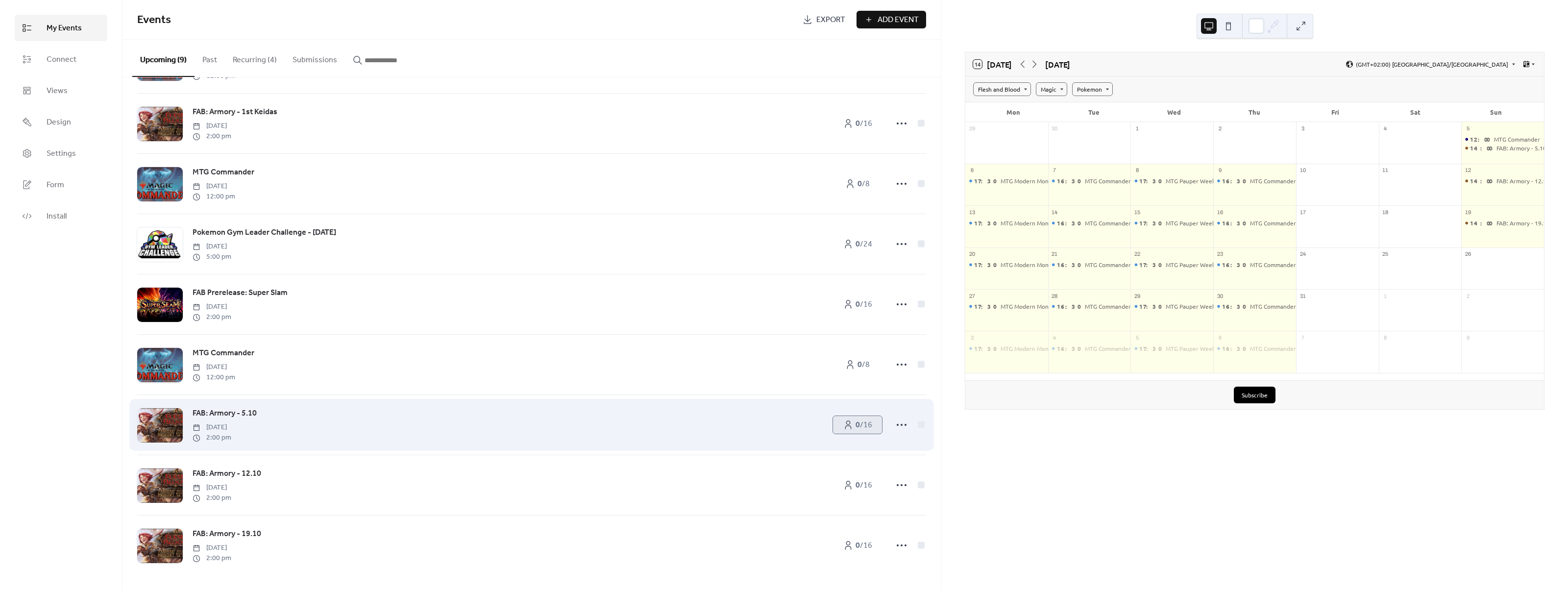
scroll to position [63, 0]
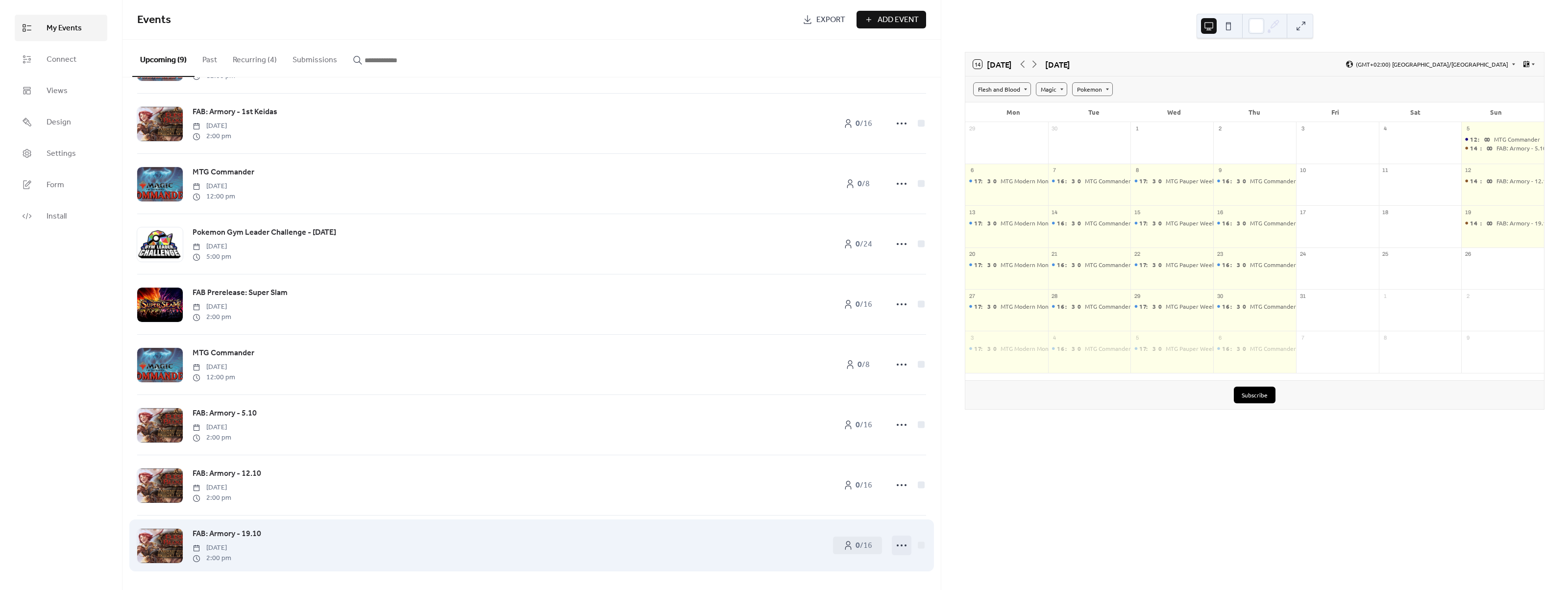
click at [894, 544] on icon at bounding box center [901, 545] width 16 height 16
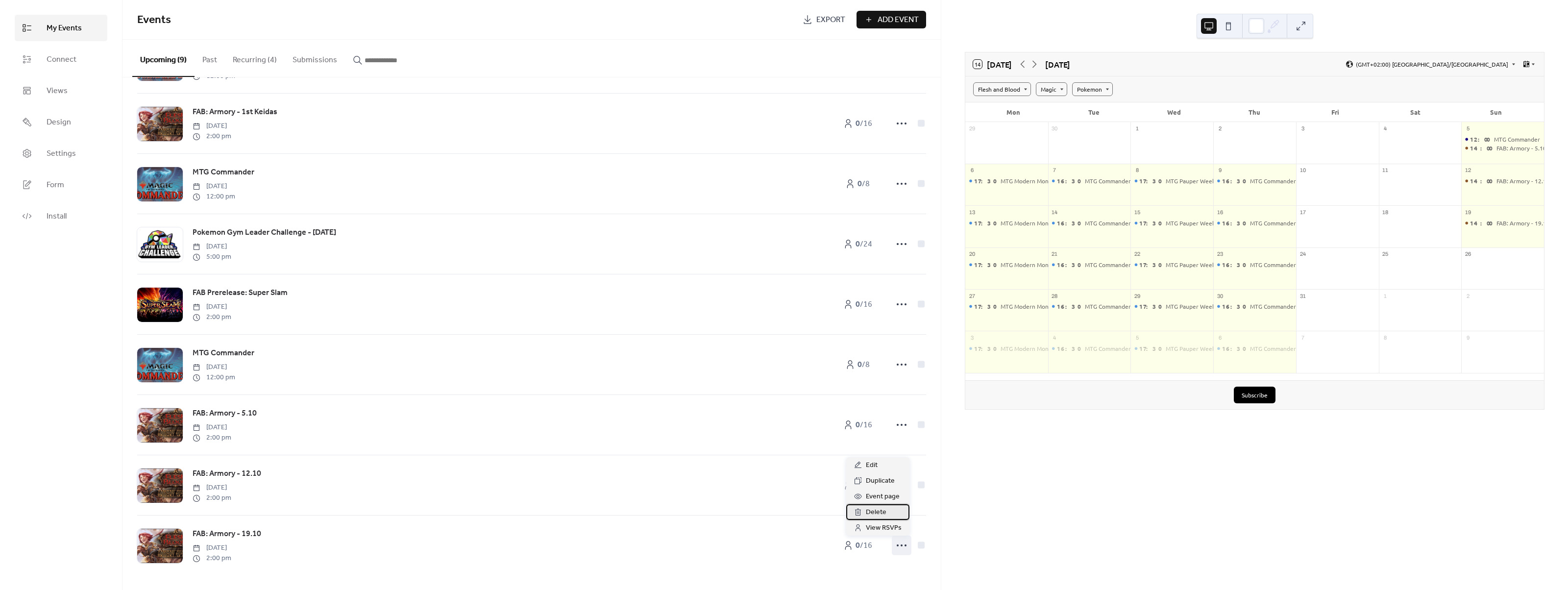
click at [881, 514] on span "Delete" at bounding box center [876, 512] width 21 height 12
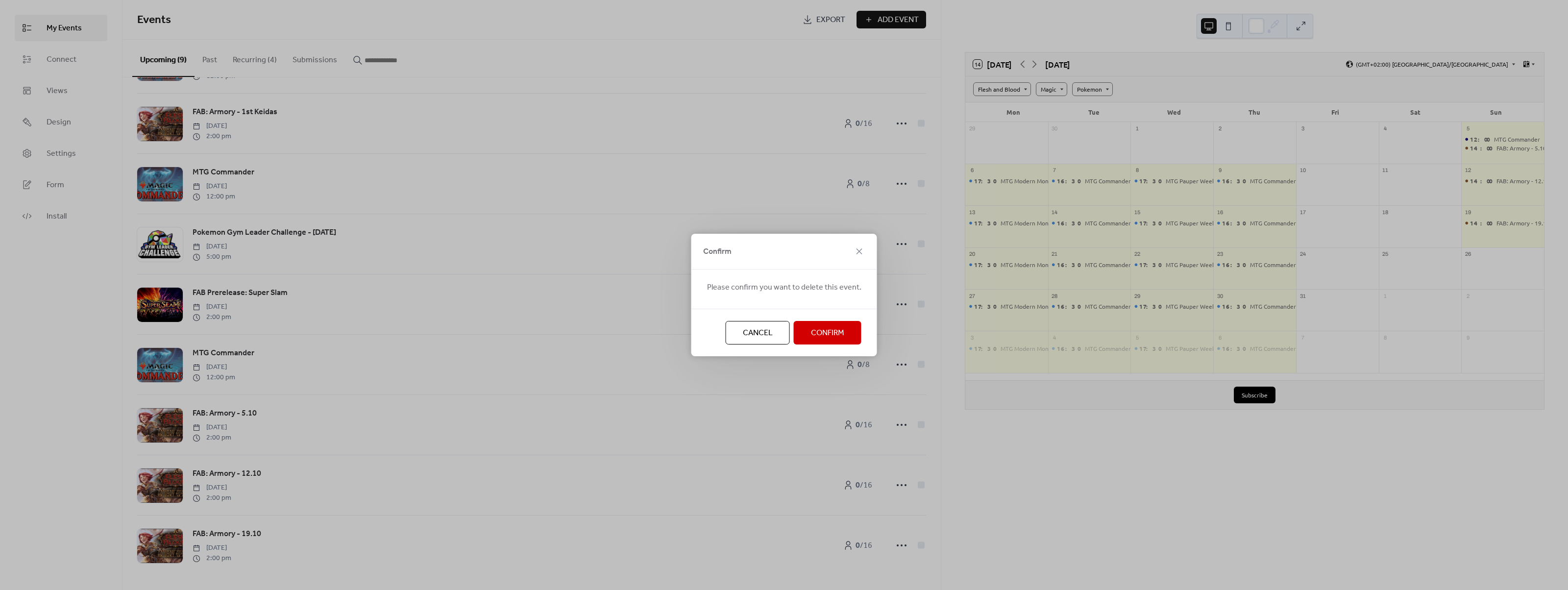
click at [824, 333] on span "Confirm" at bounding box center [828, 333] width 33 height 12
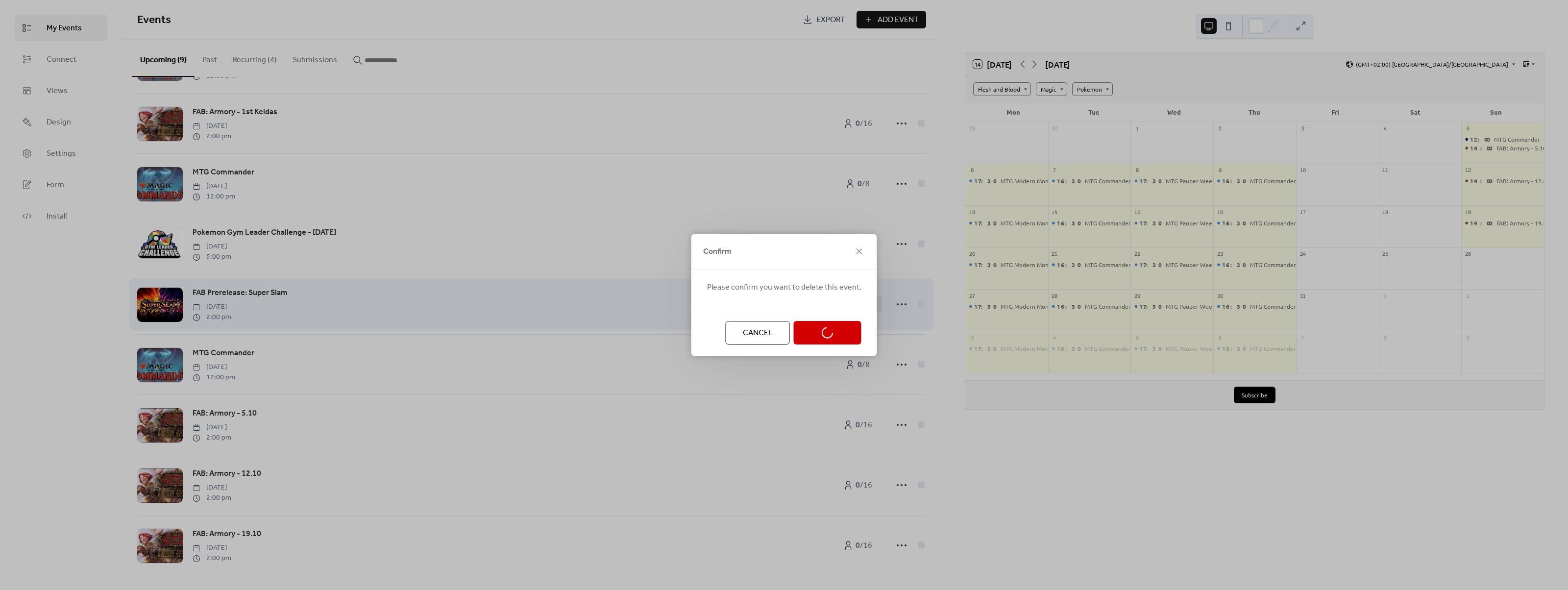
scroll to position [3, 0]
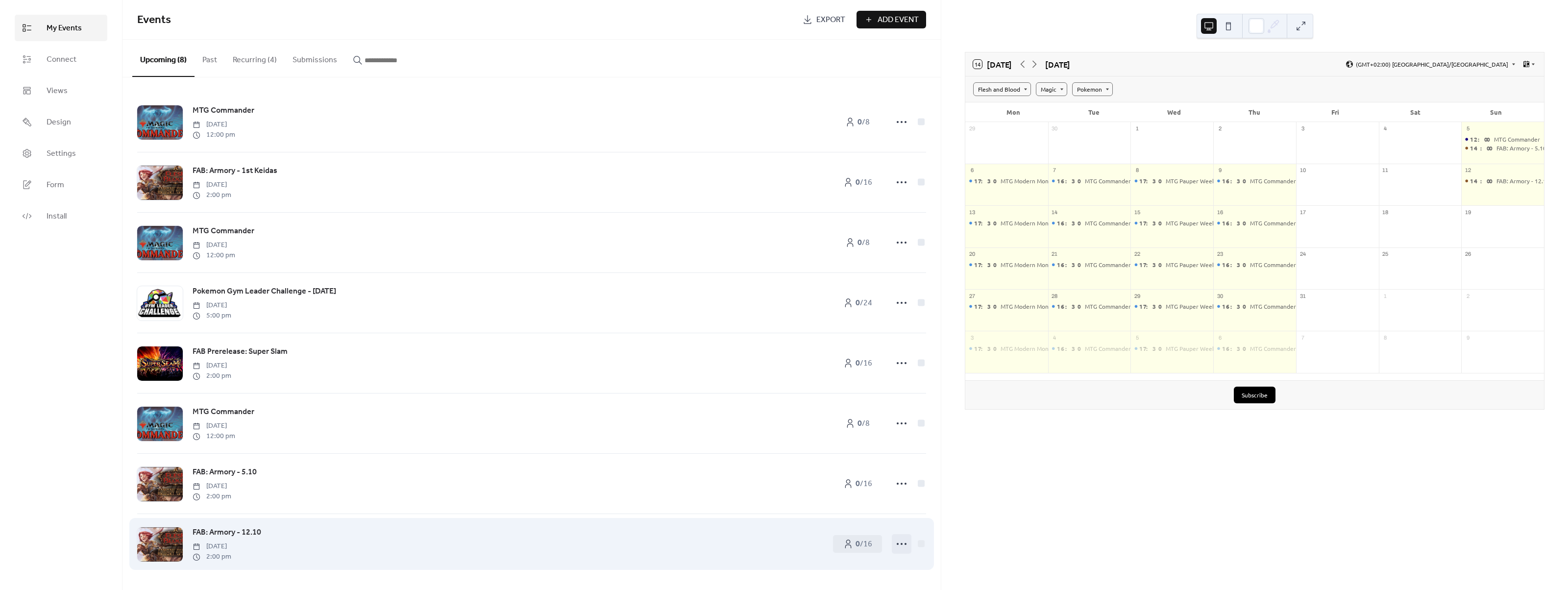
click at [899, 542] on icon at bounding box center [901, 544] width 16 height 16
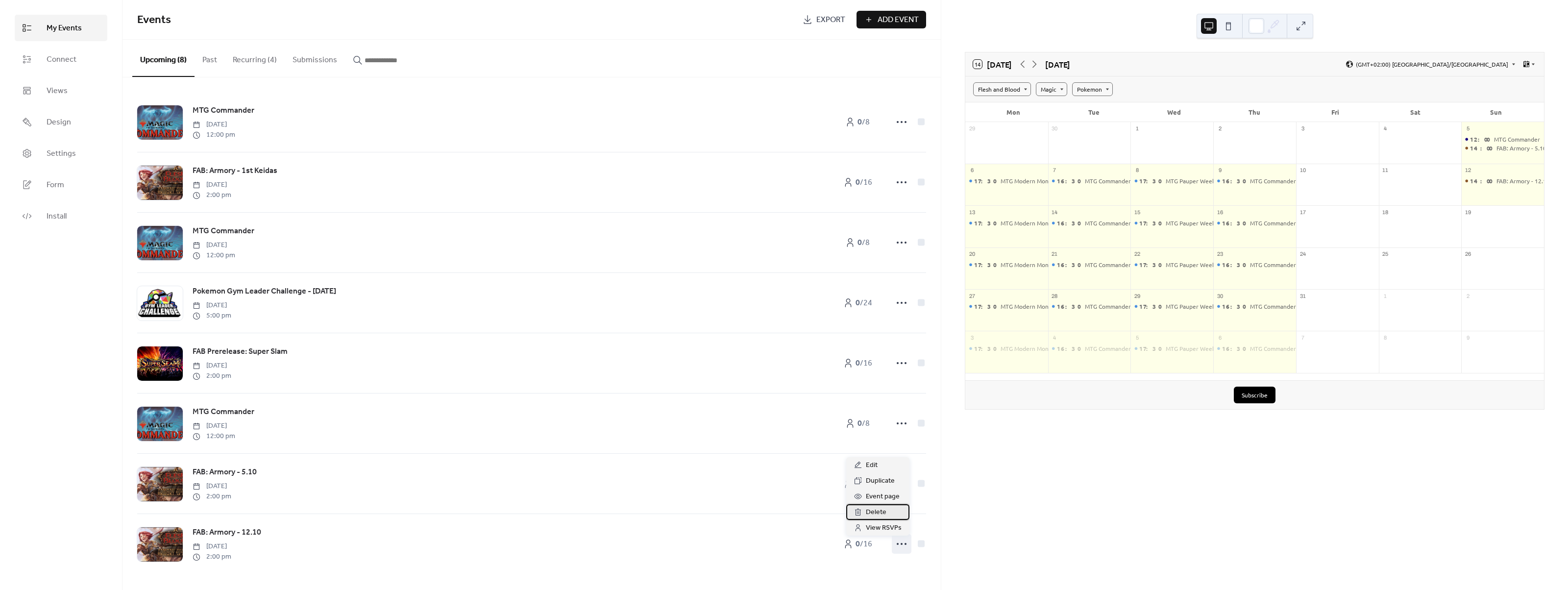
click at [898, 512] on div "Delete" at bounding box center [878, 512] width 63 height 16
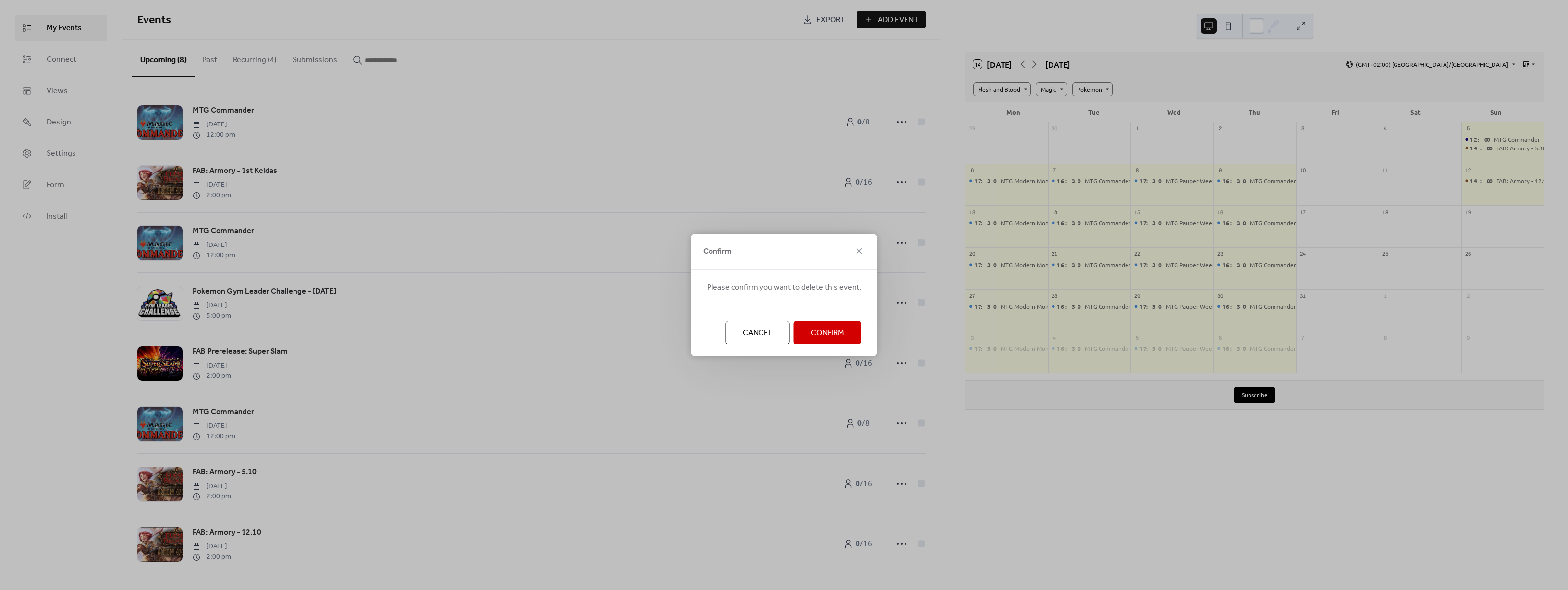
click at [828, 338] on span "Confirm" at bounding box center [828, 333] width 33 height 12
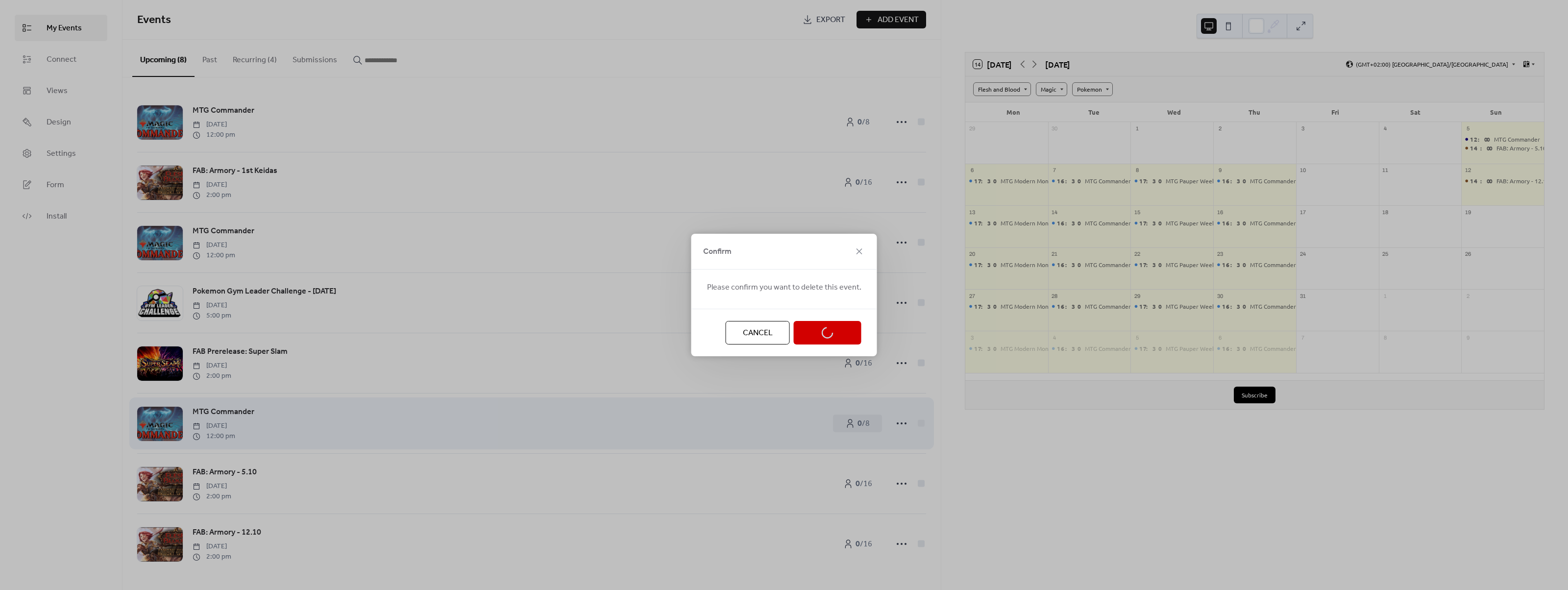
scroll to position [0, 0]
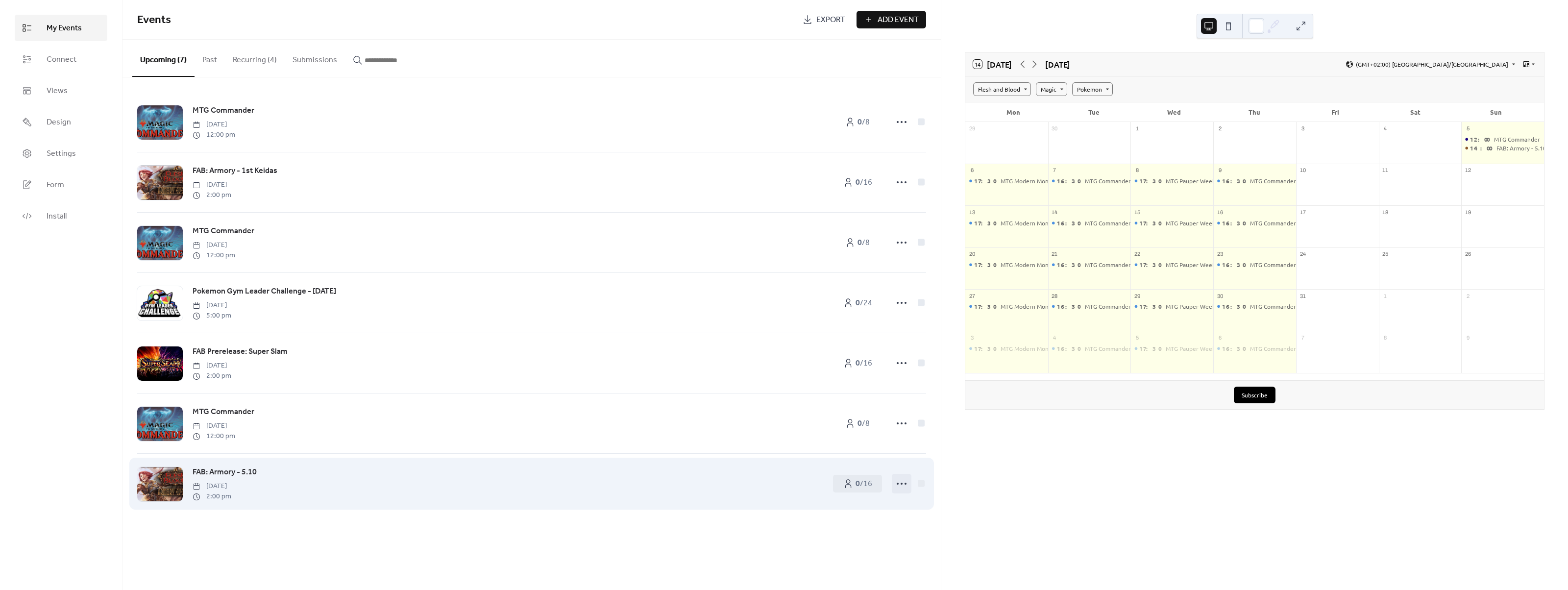
click at [904, 490] on icon at bounding box center [901, 483] width 16 height 16
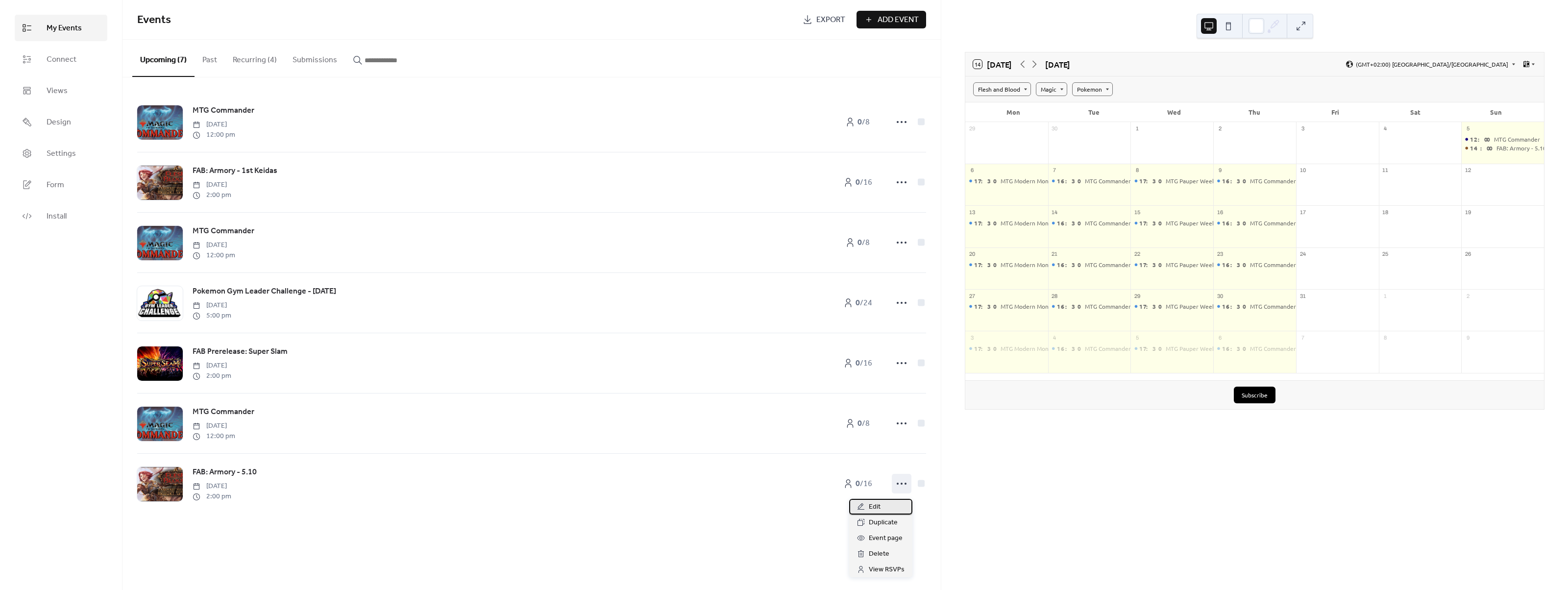
click at [902, 504] on div "Edit" at bounding box center [880, 506] width 63 height 16
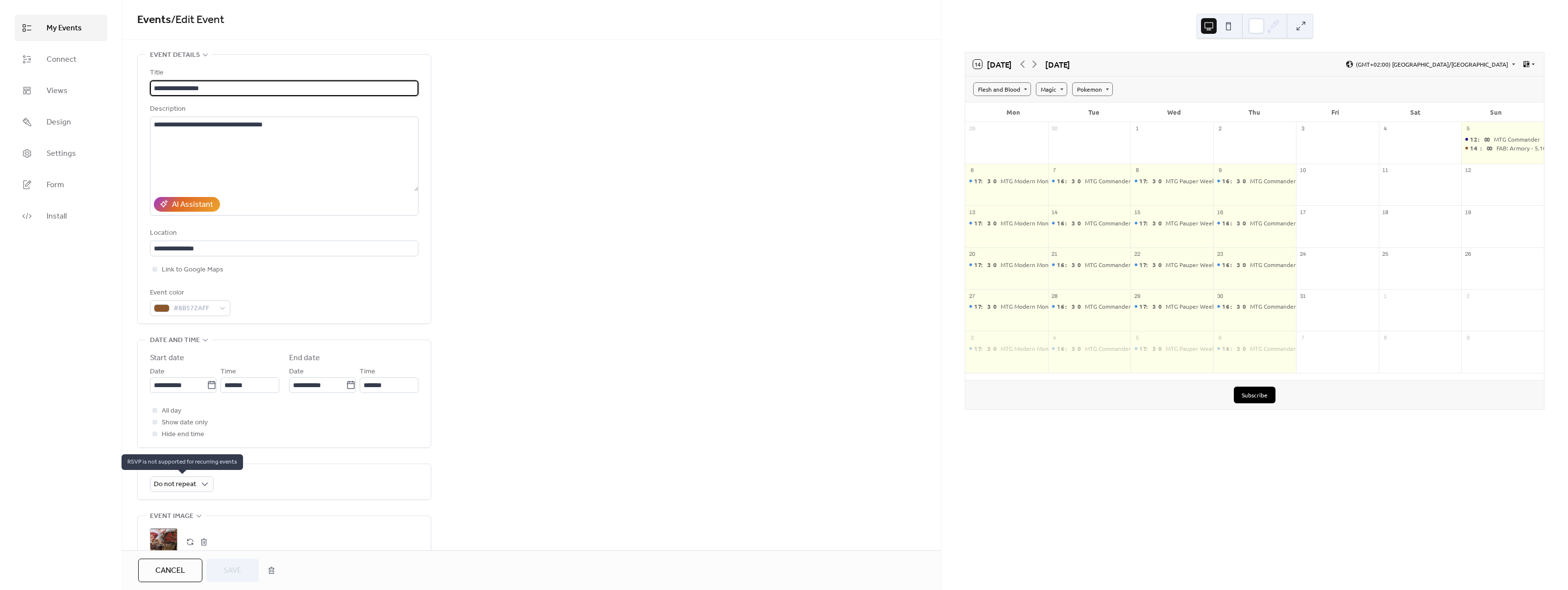
click at [182, 479] on div "Do not repeat" at bounding box center [182, 484] width 64 height 16
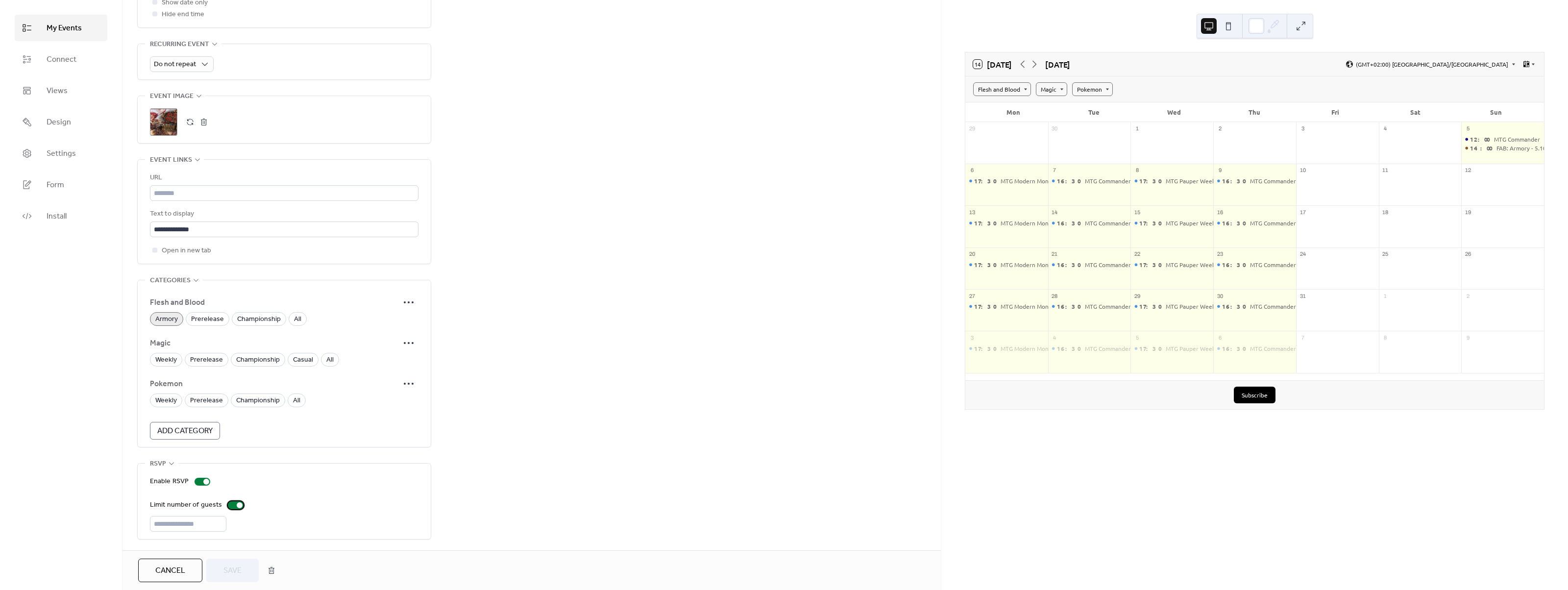
click at [236, 504] on div at bounding box center [239, 505] width 6 height 6
click at [200, 489] on div at bounding box center [202, 489] width 16 height 8
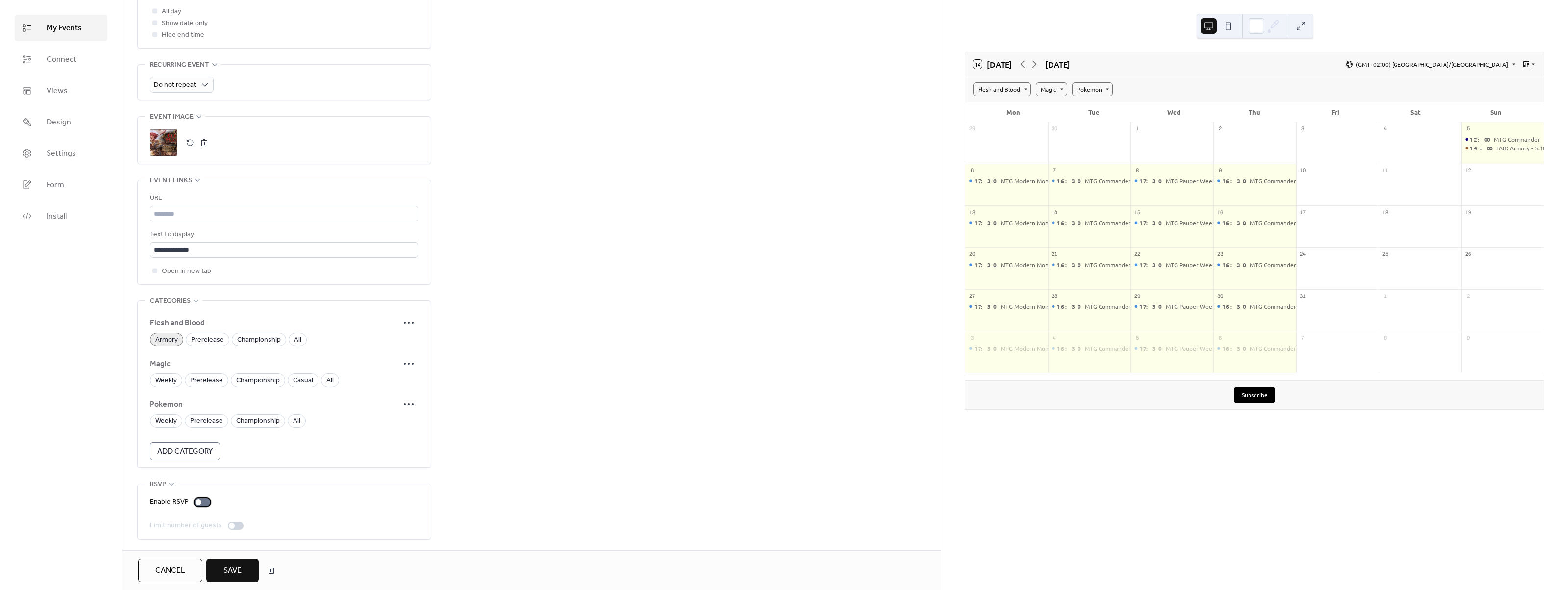
scroll to position [401, 0]
click at [181, 85] on span "Do not repeat" at bounding box center [175, 85] width 42 height 13
click at [181, 136] on div "Weekly" at bounding box center [181, 141] width 63 height 19
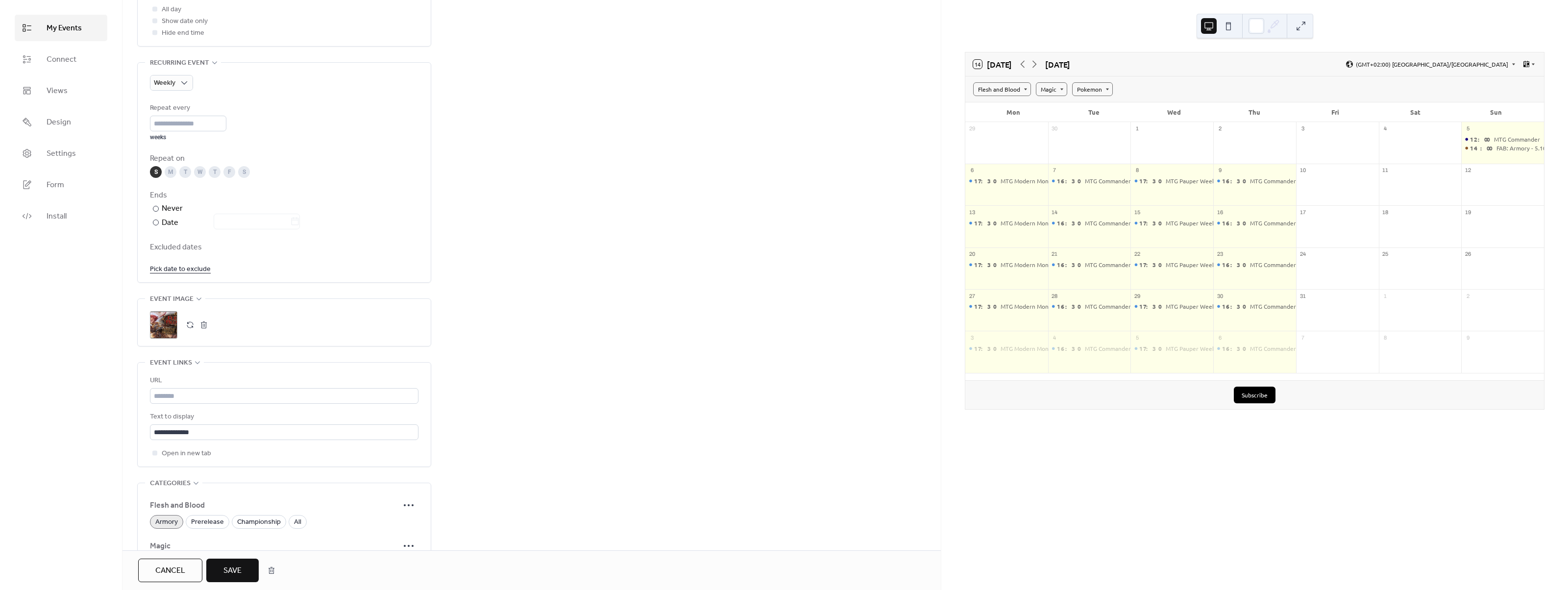
click at [537, 311] on div "**********" at bounding box center [532, 193] width 818 height 1079
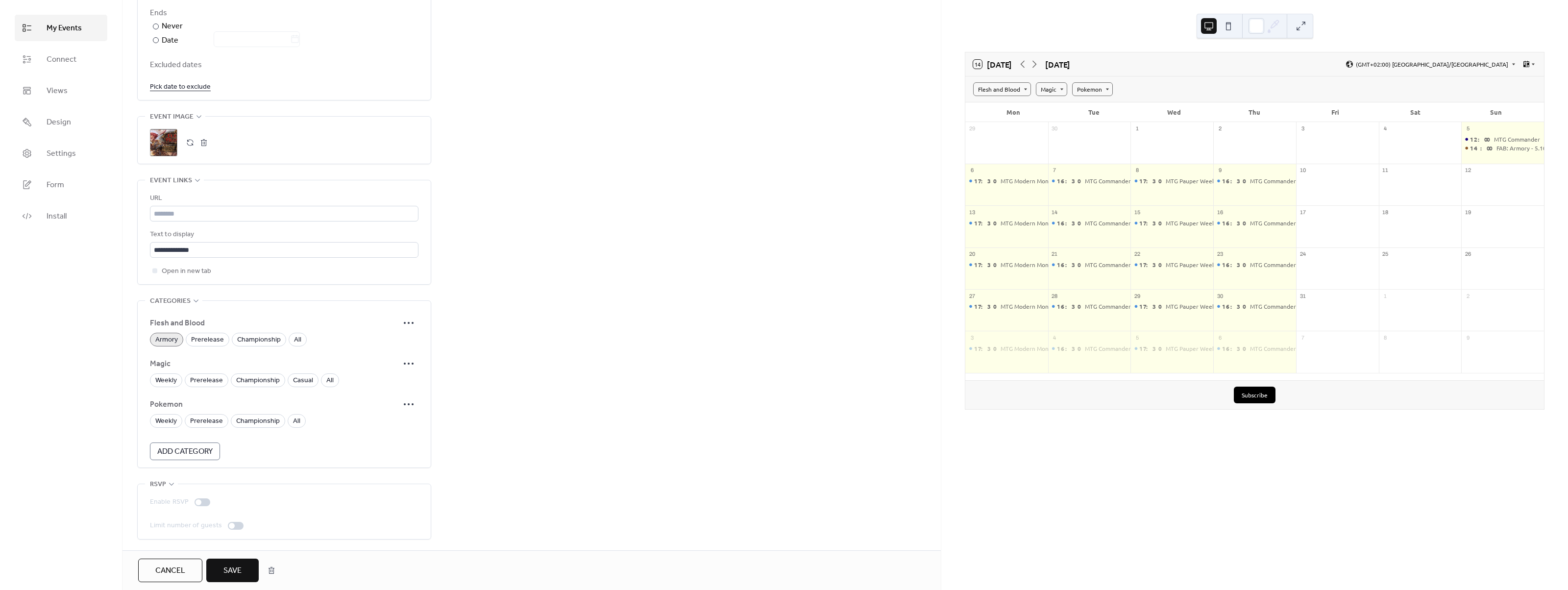
scroll to position [586, 0]
click at [298, 336] on span "All" at bounding box center [297, 340] width 8 height 12
click at [241, 565] on span "Save" at bounding box center [232, 571] width 18 height 12
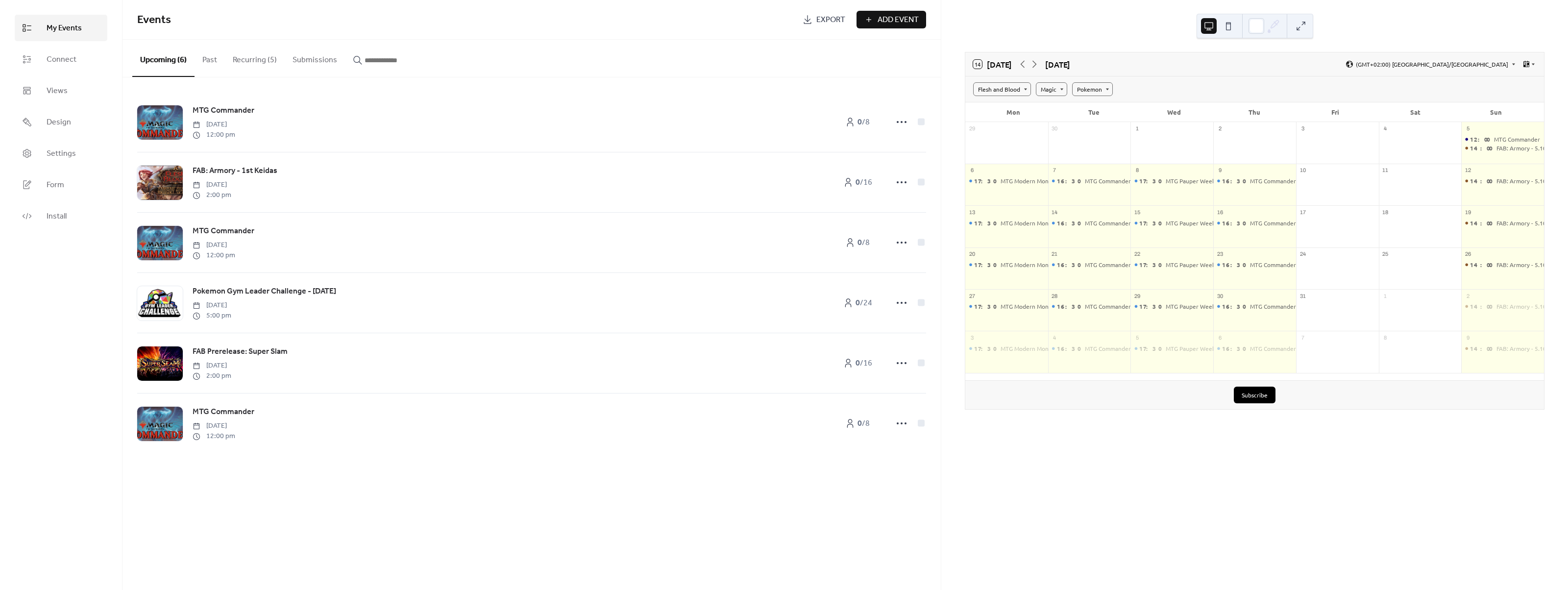
click at [243, 61] on button "Recurring (5)" at bounding box center [254, 58] width 60 height 36
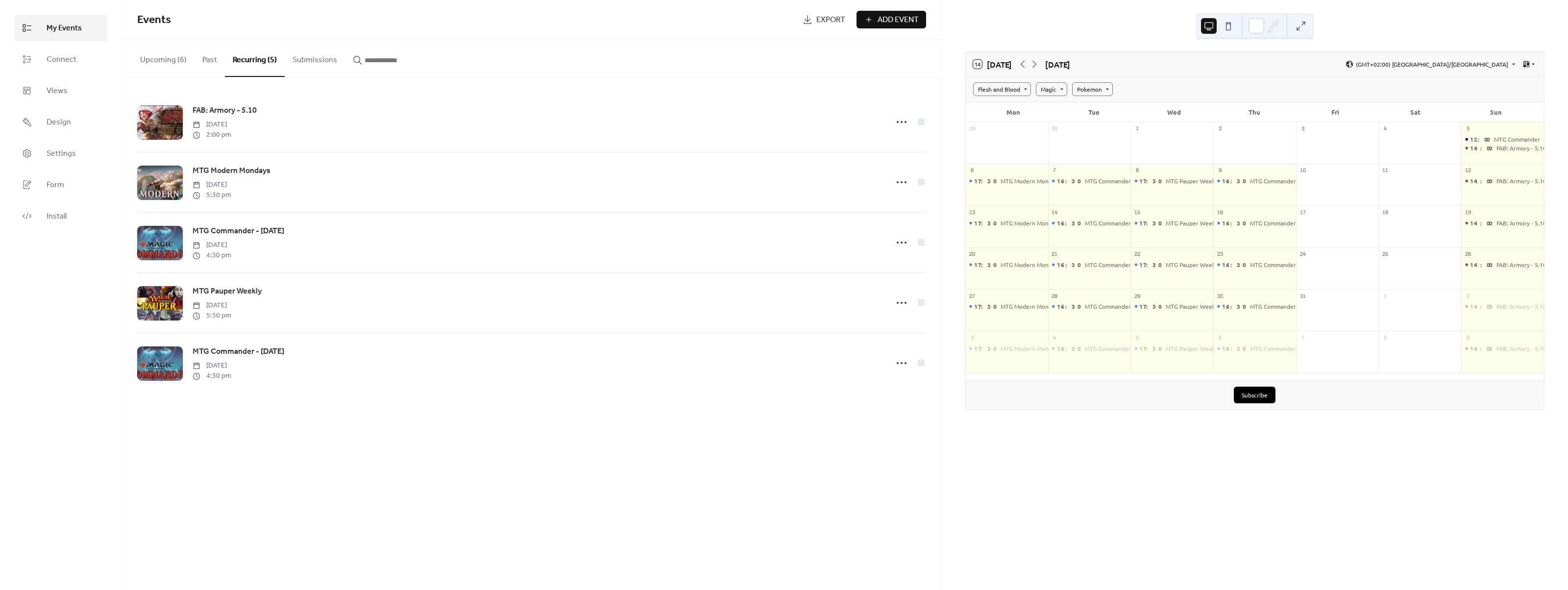
click at [182, 63] on button "Upcoming (6)" at bounding box center [164, 58] width 62 height 36
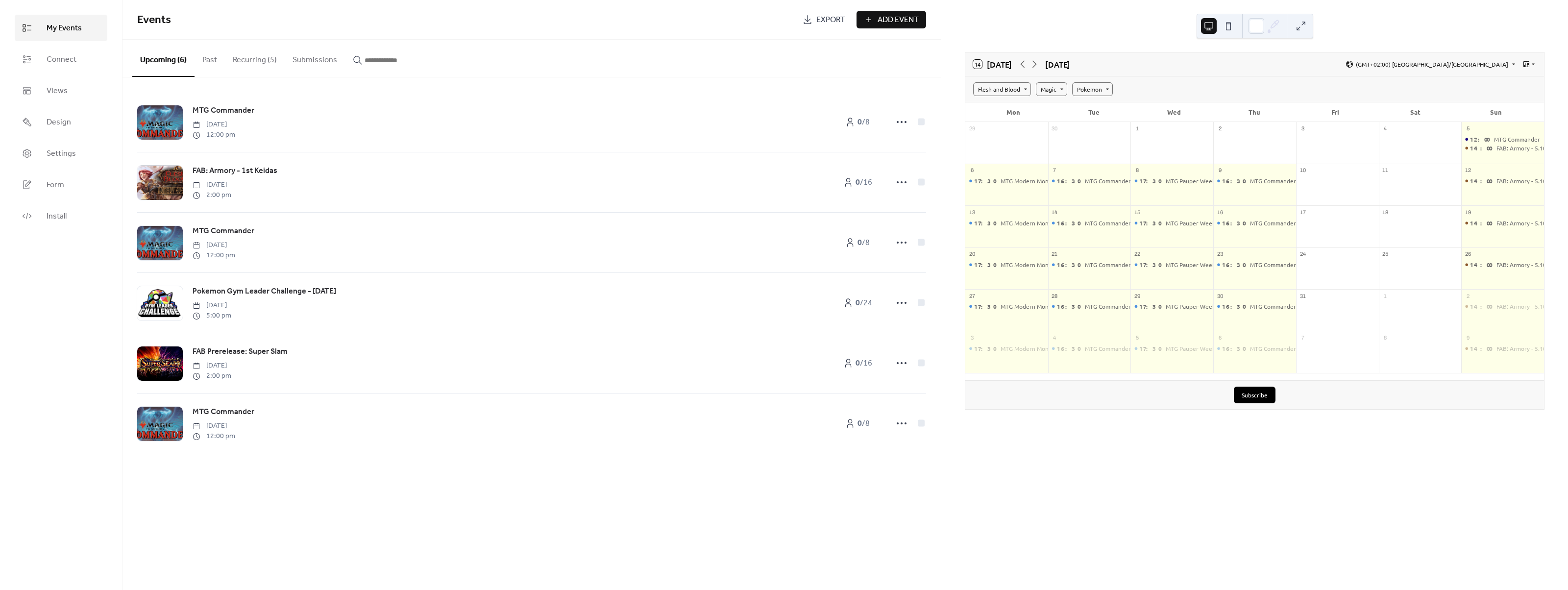
click at [241, 60] on button "Recurring (5)" at bounding box center [254, 58] width 60 height 36
